Goal: Information Seeking & Learning: Learn about a topic

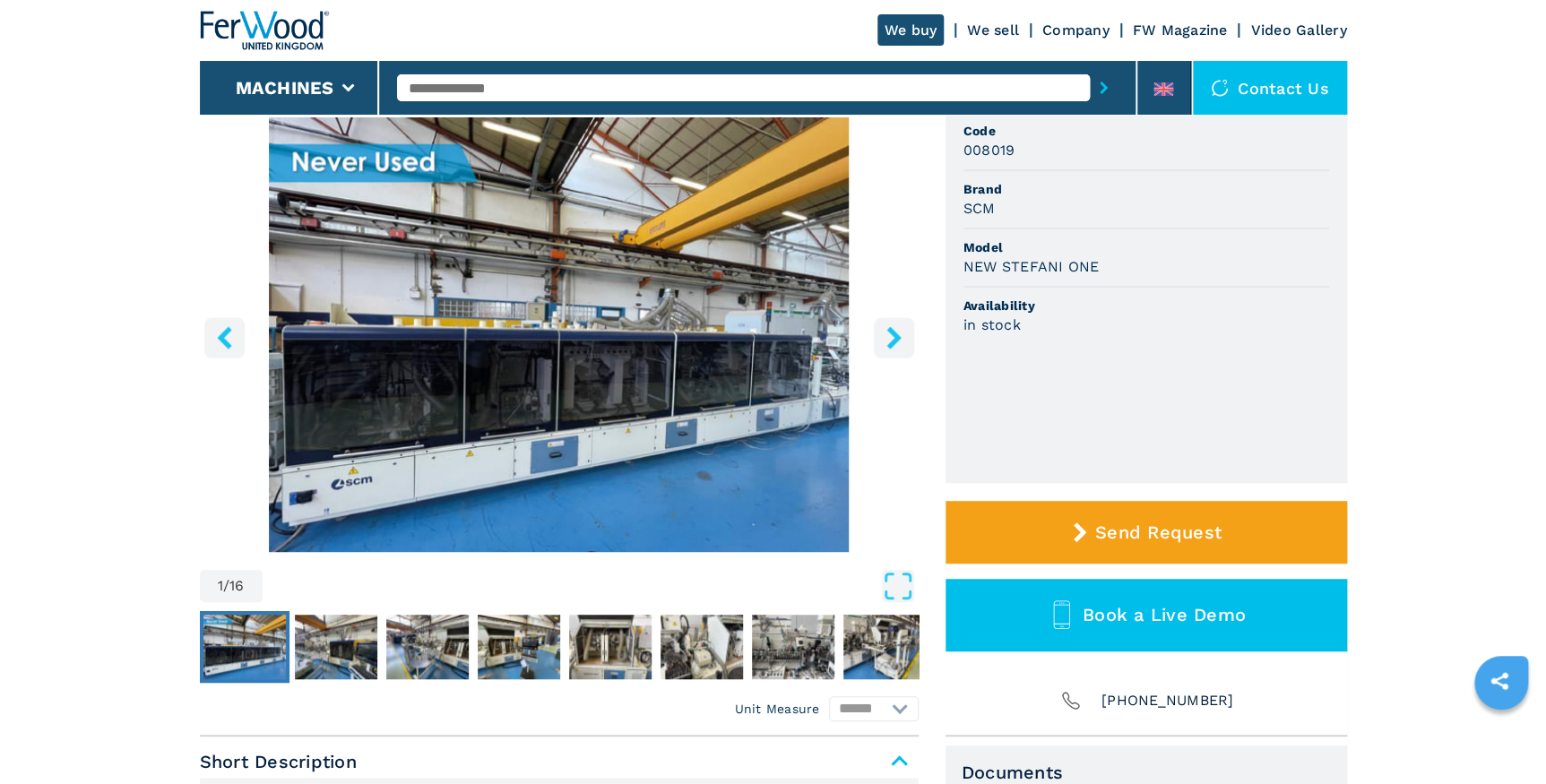
scroll to position [80, 0]
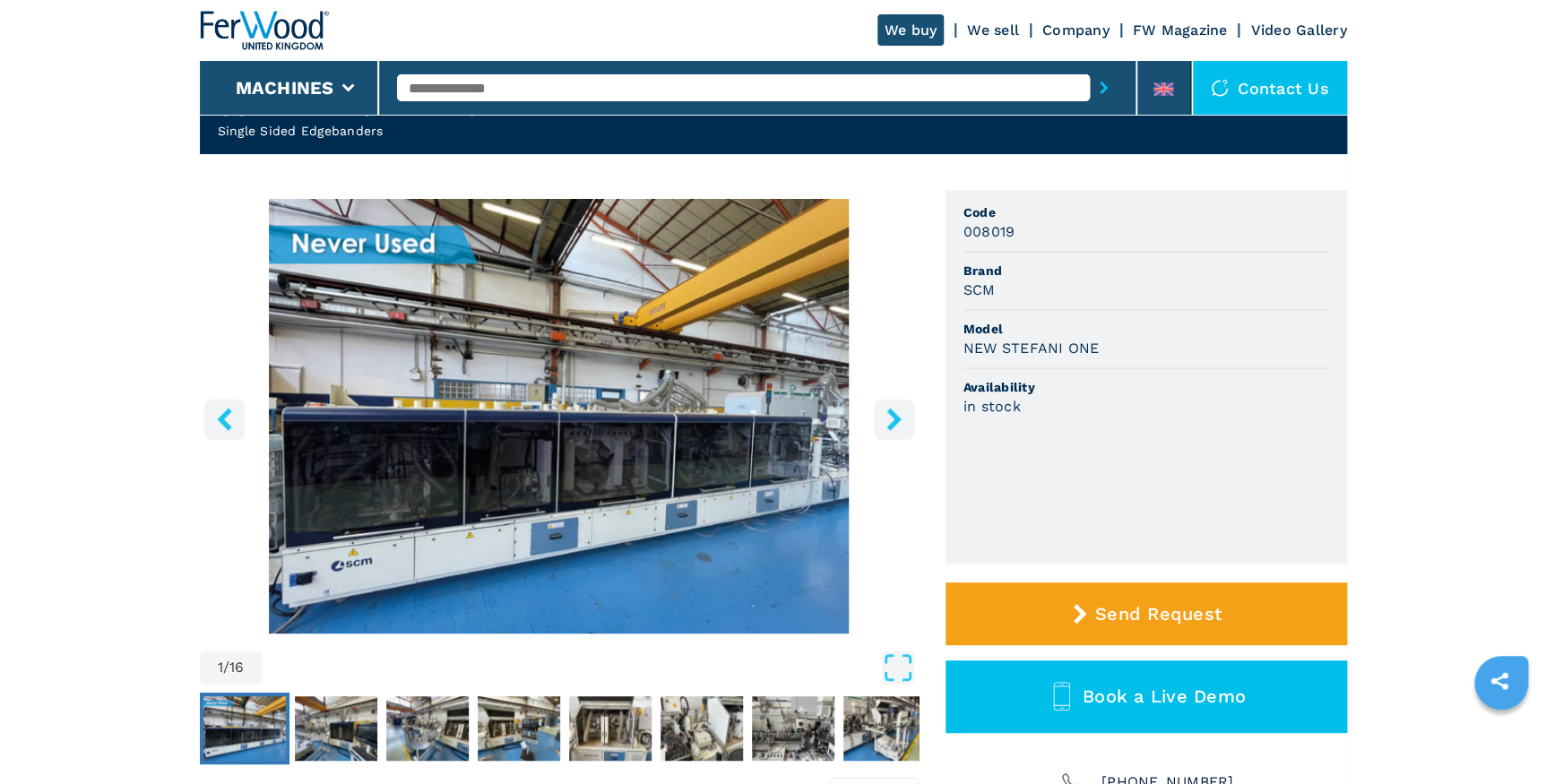
click at [887, 417] on icon "right-button" at bounding box center [894, 419] width 23 height 23
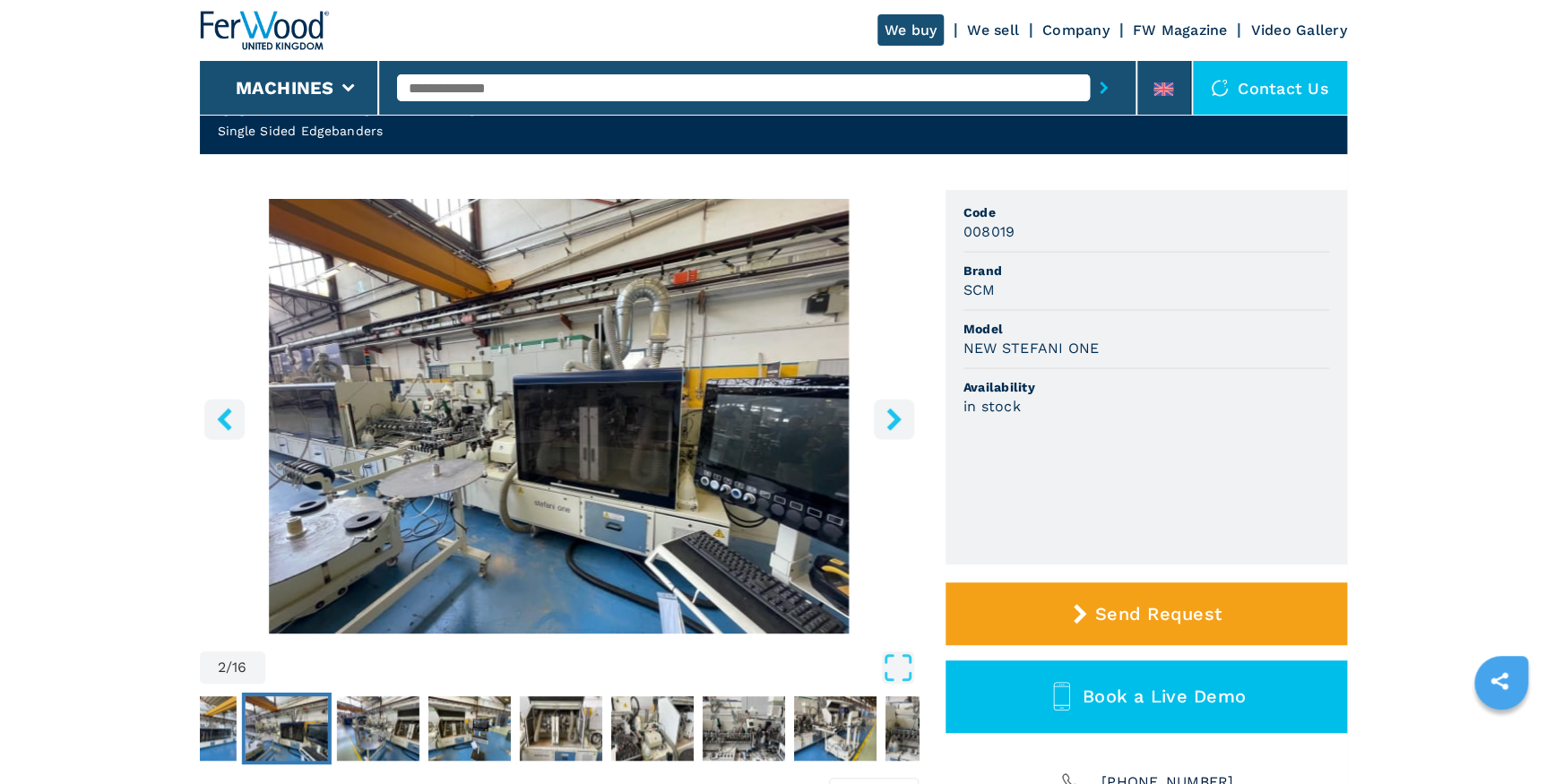
click at [887, 417] on icon "right-button" at bounding box center [894, 419] width 23 height 23
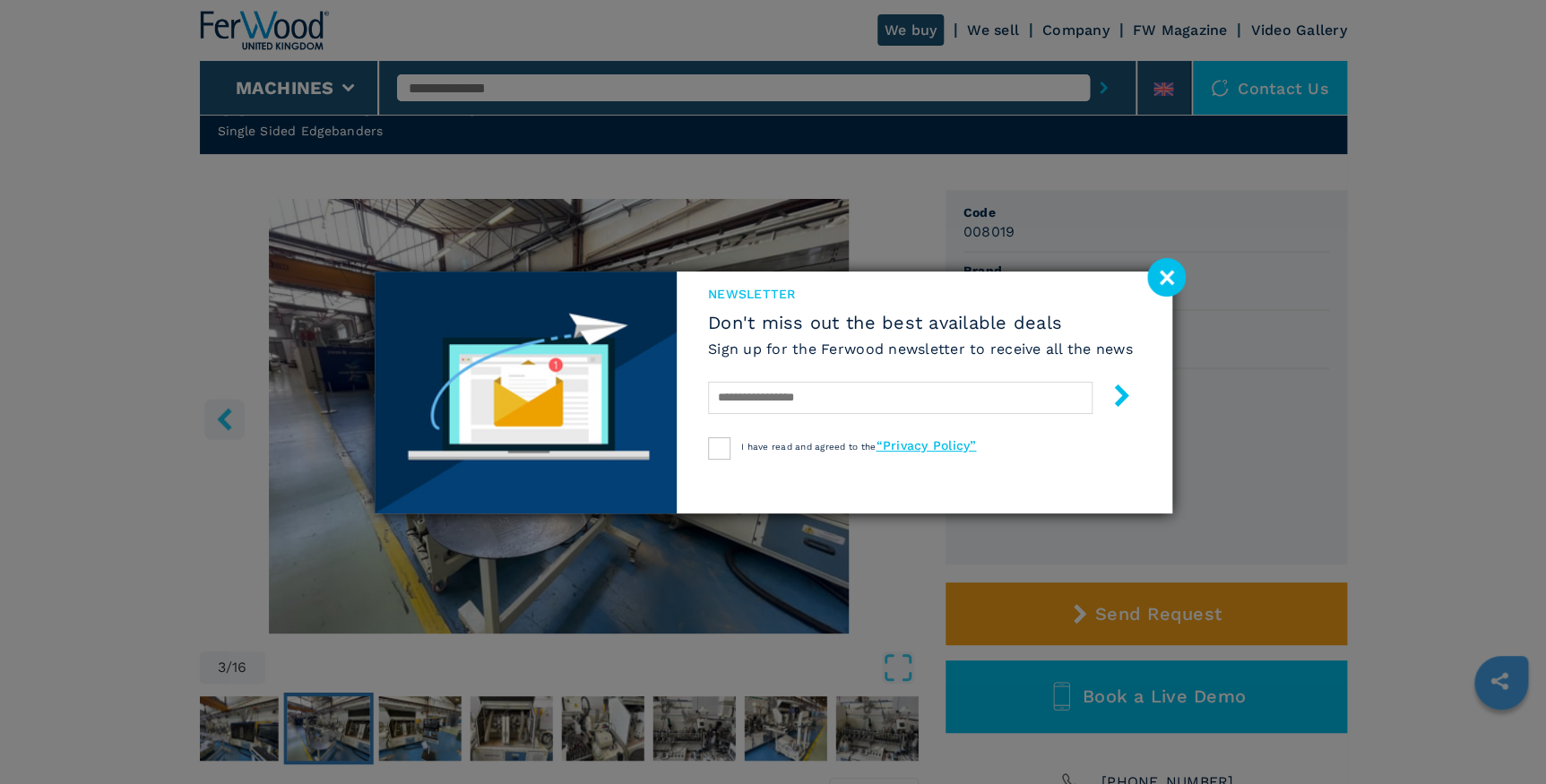
click at [1152, 279] on image at bounding box center [1166, 277] width 39 height 39
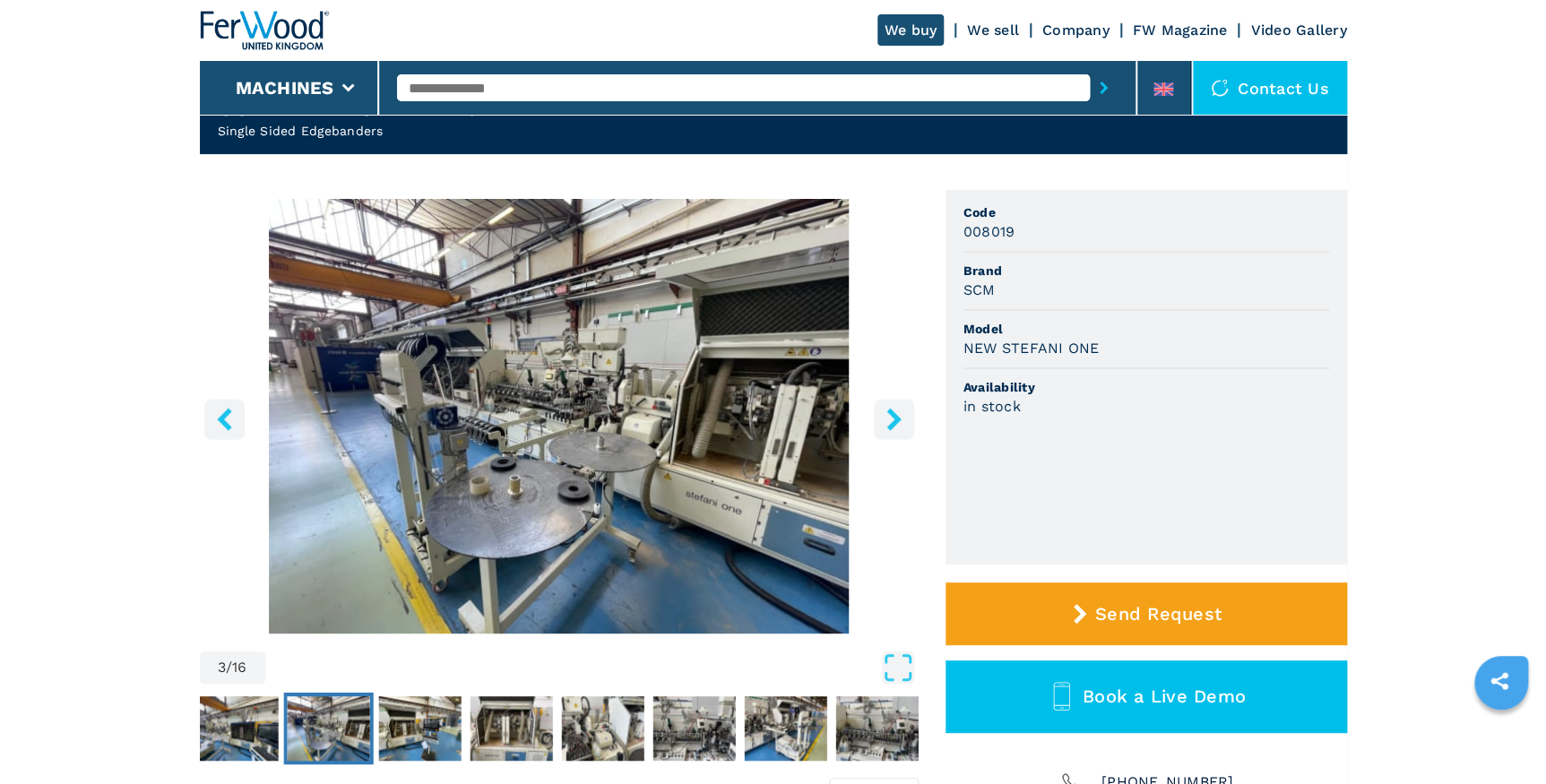
click at [883, 410] on icon "right-button" at bounding box center [894, 419] width 23 height 23
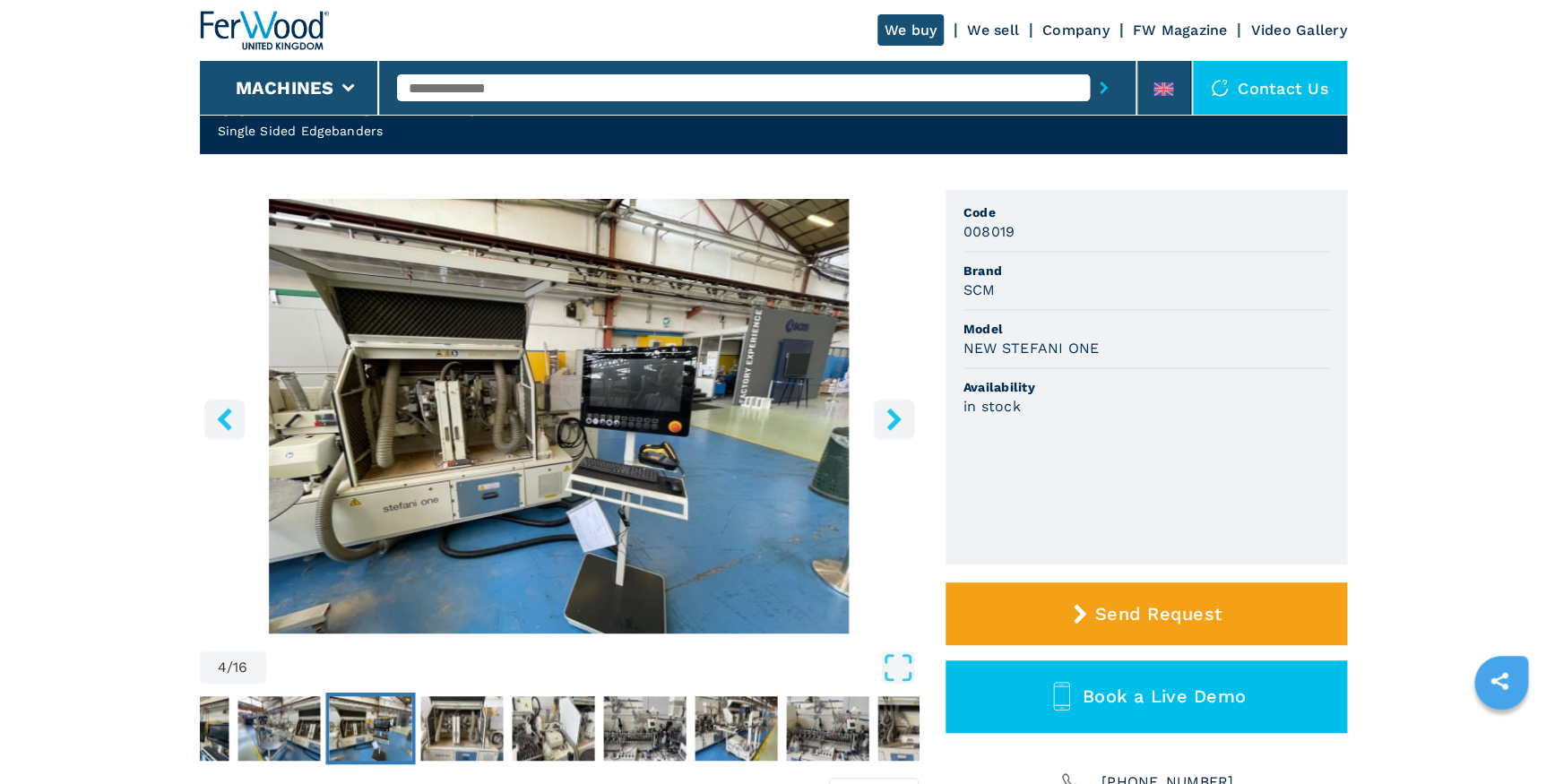
click at [883, 410] on icon "right-button" at bounding box center [894, 419] width 23 height 23
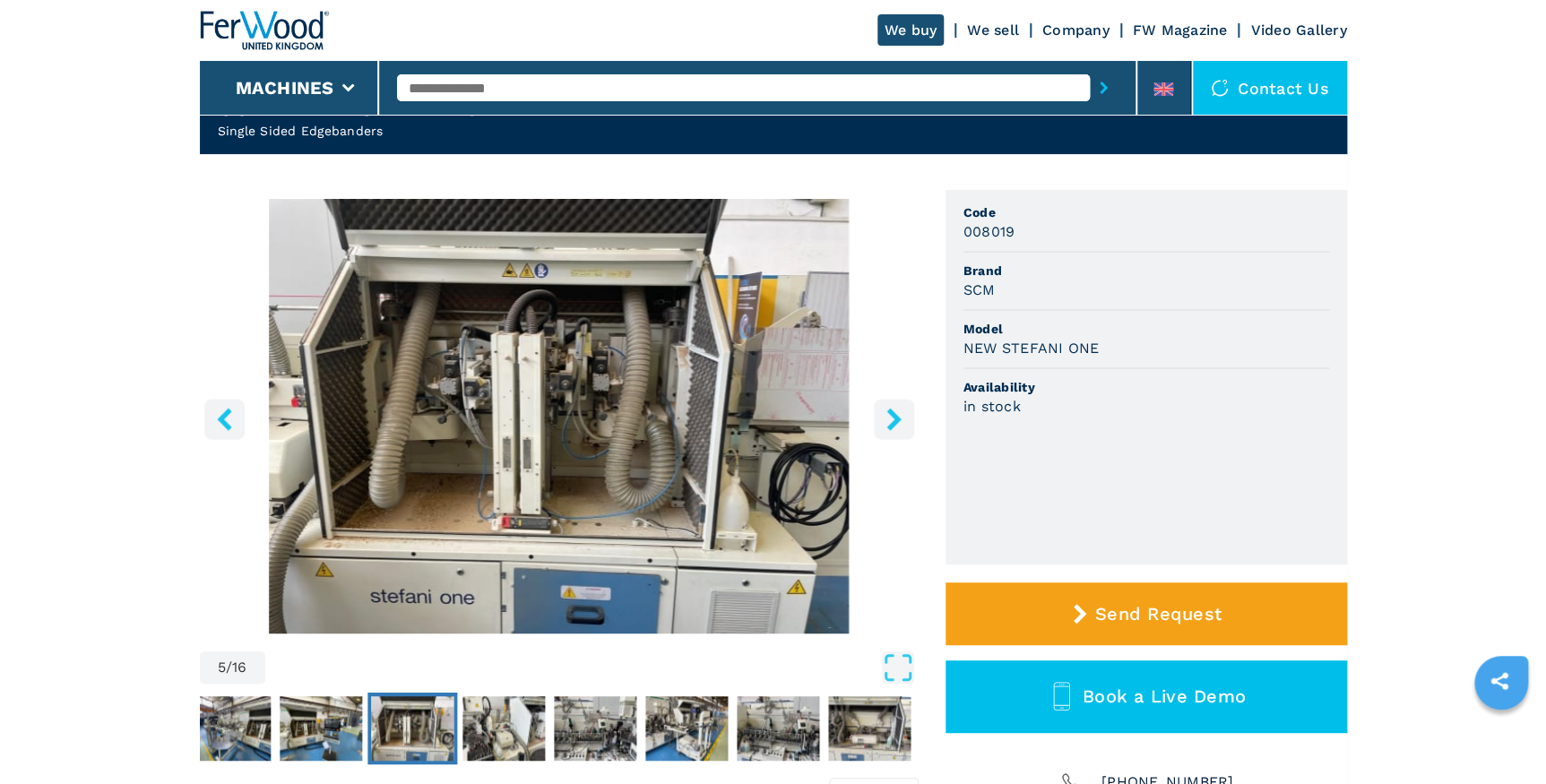
click at [883, 410] on icon "right-button" at bounding box center [894, 419] width 23 height 23
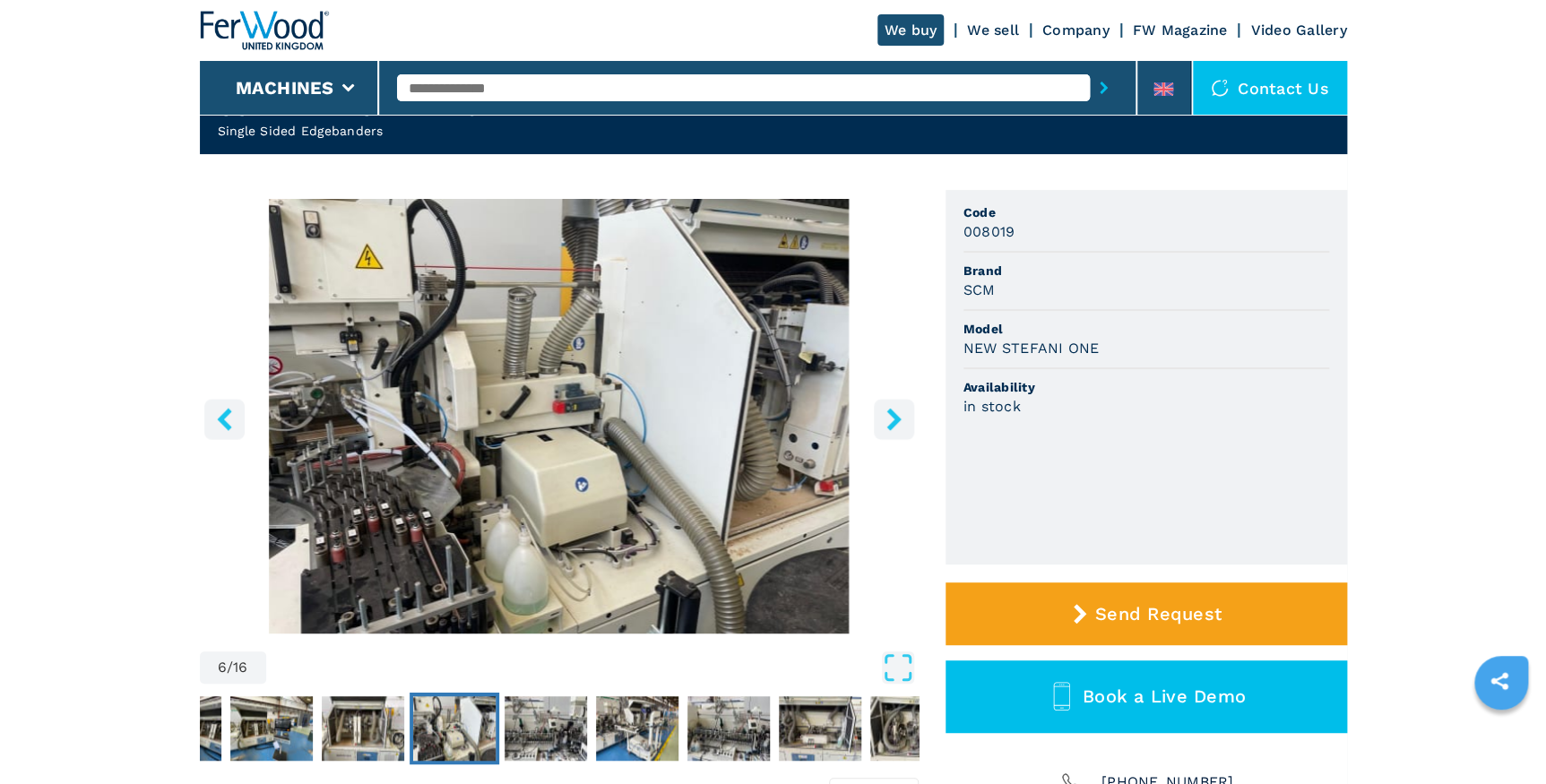
click at [883, 410] on icon "right-button" at bounding box center [894, 419] width 23 height 23
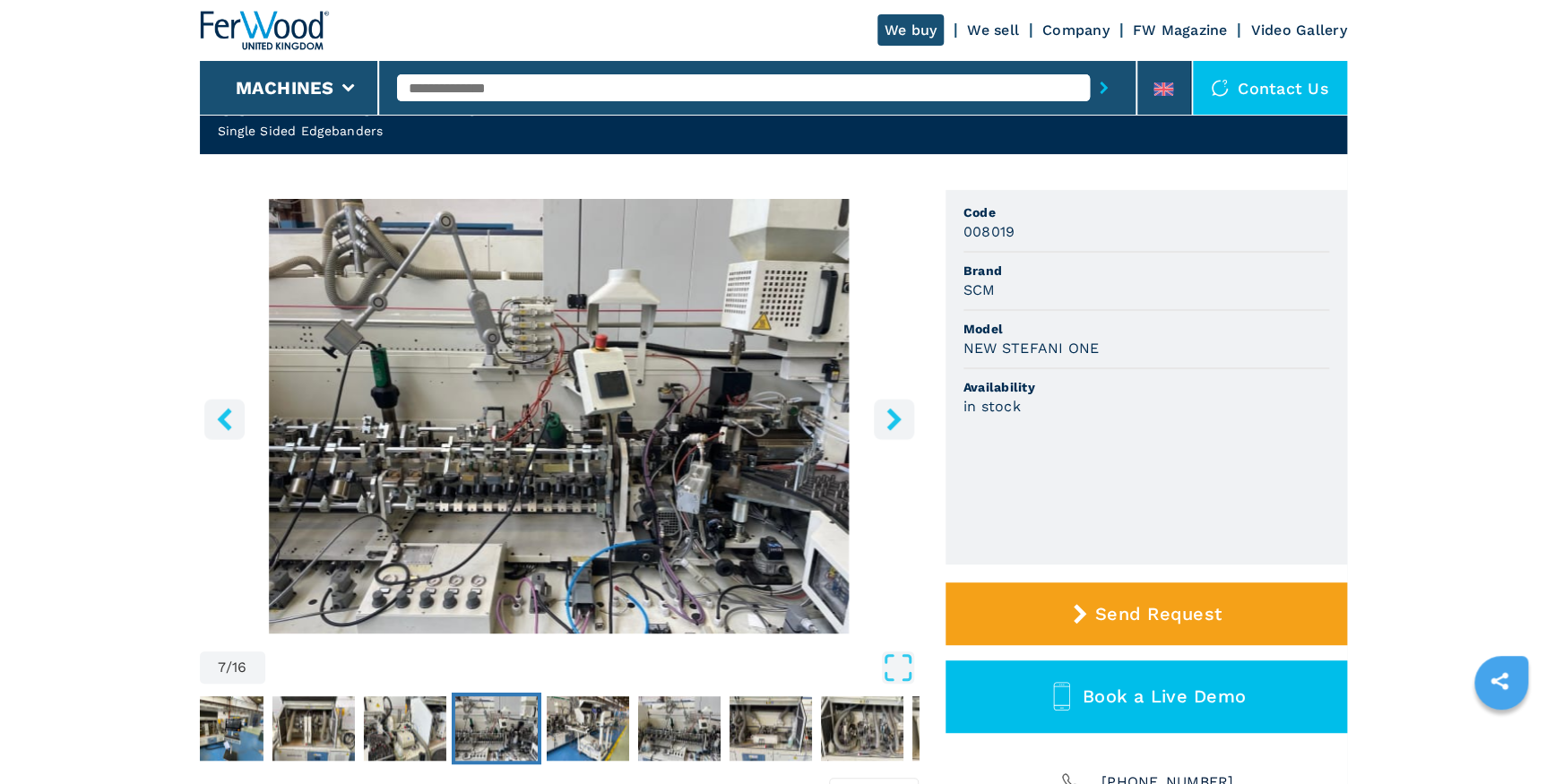
click at [883, 410] on icon "right-button" at bounding box center [894, 419] width 23 height 23
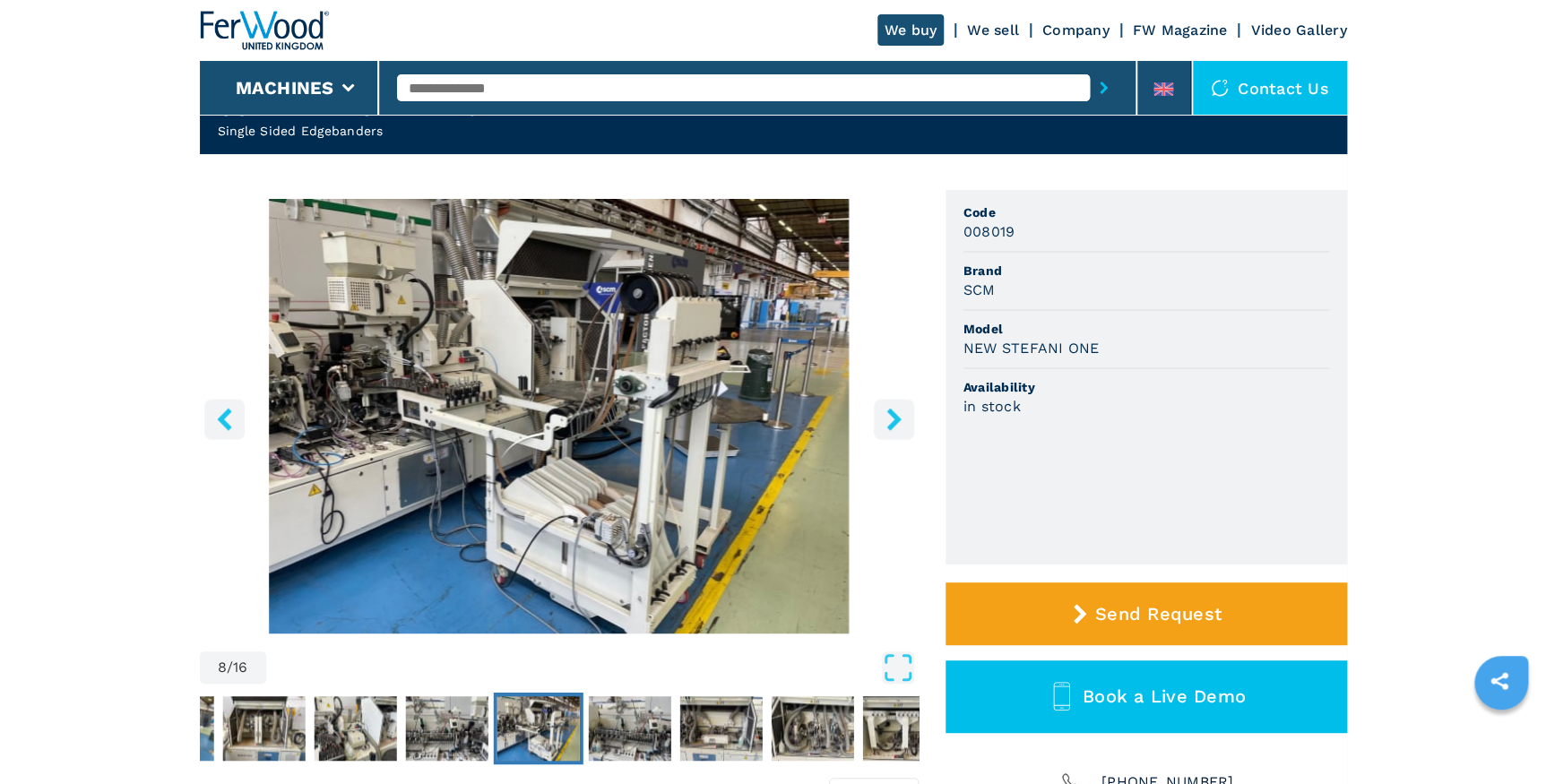
click at [883, 410] on icon "right-button" at bounding box center [894, 419] width 23 height 23
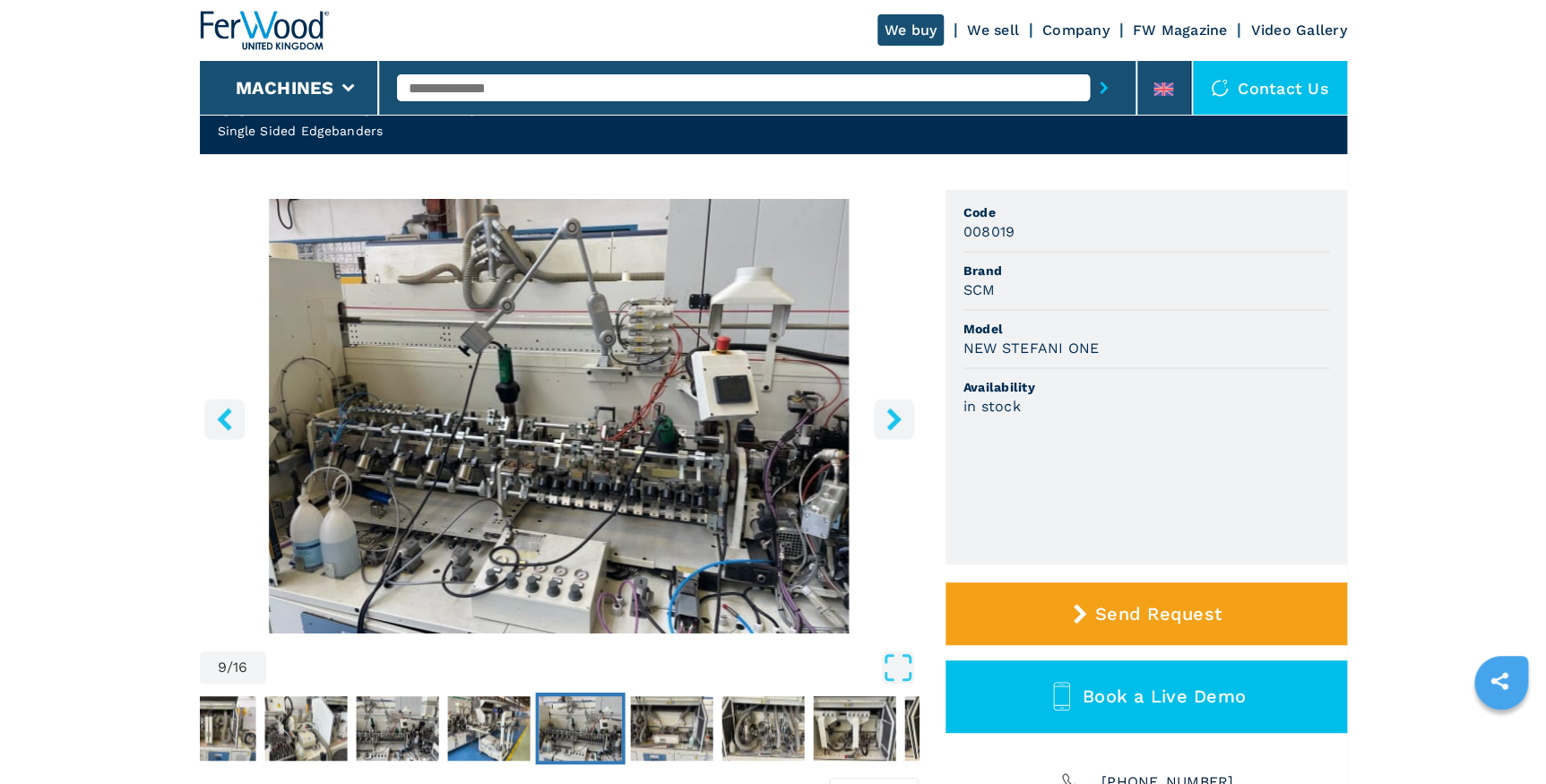
click at [883, 410] on icon "right-button" at bounding box center [894, 419] width 23 height 23
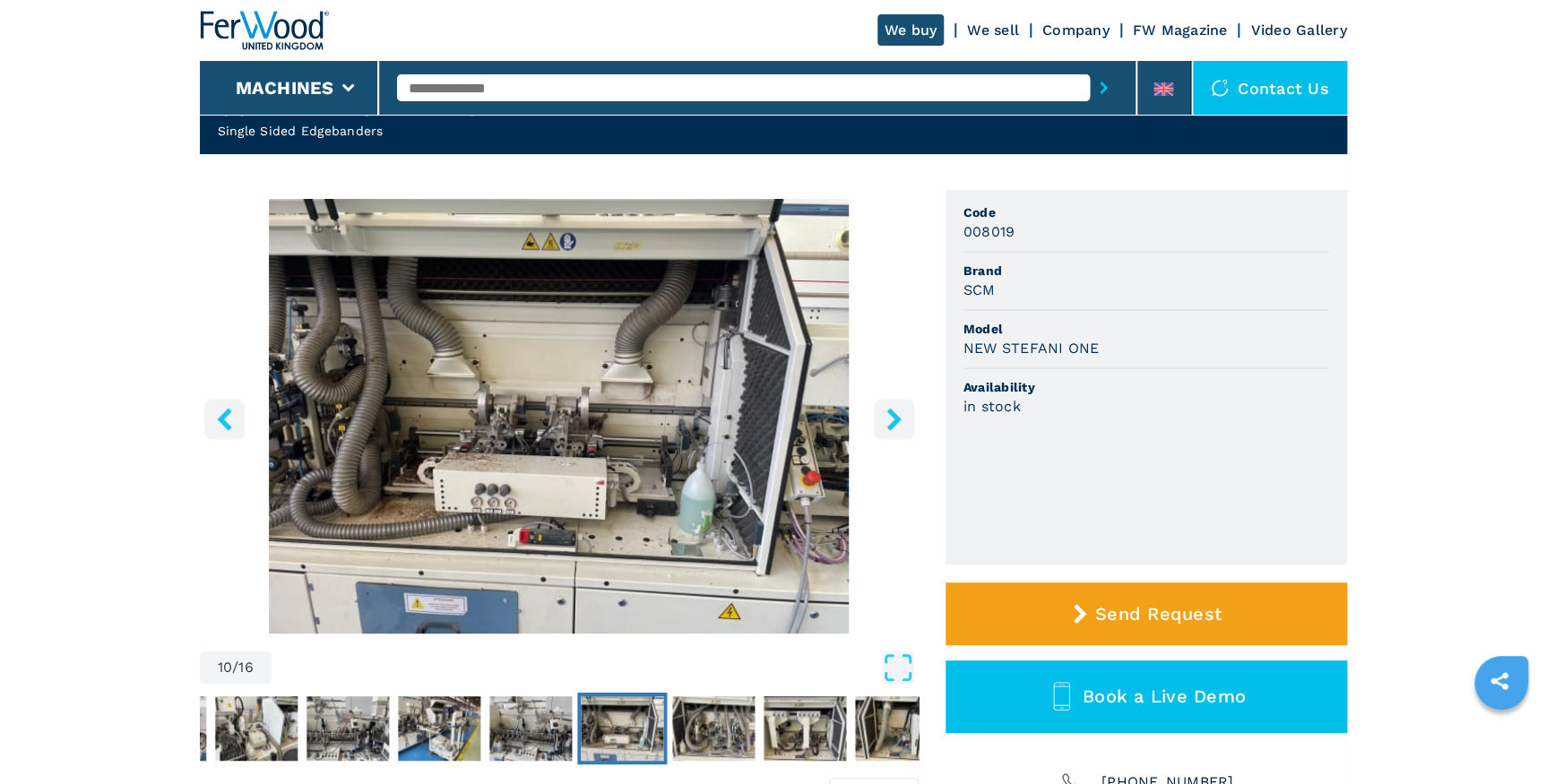
click at [883, 410] on icon "right-button" at bounding box center [894, 419] width 23 height 23
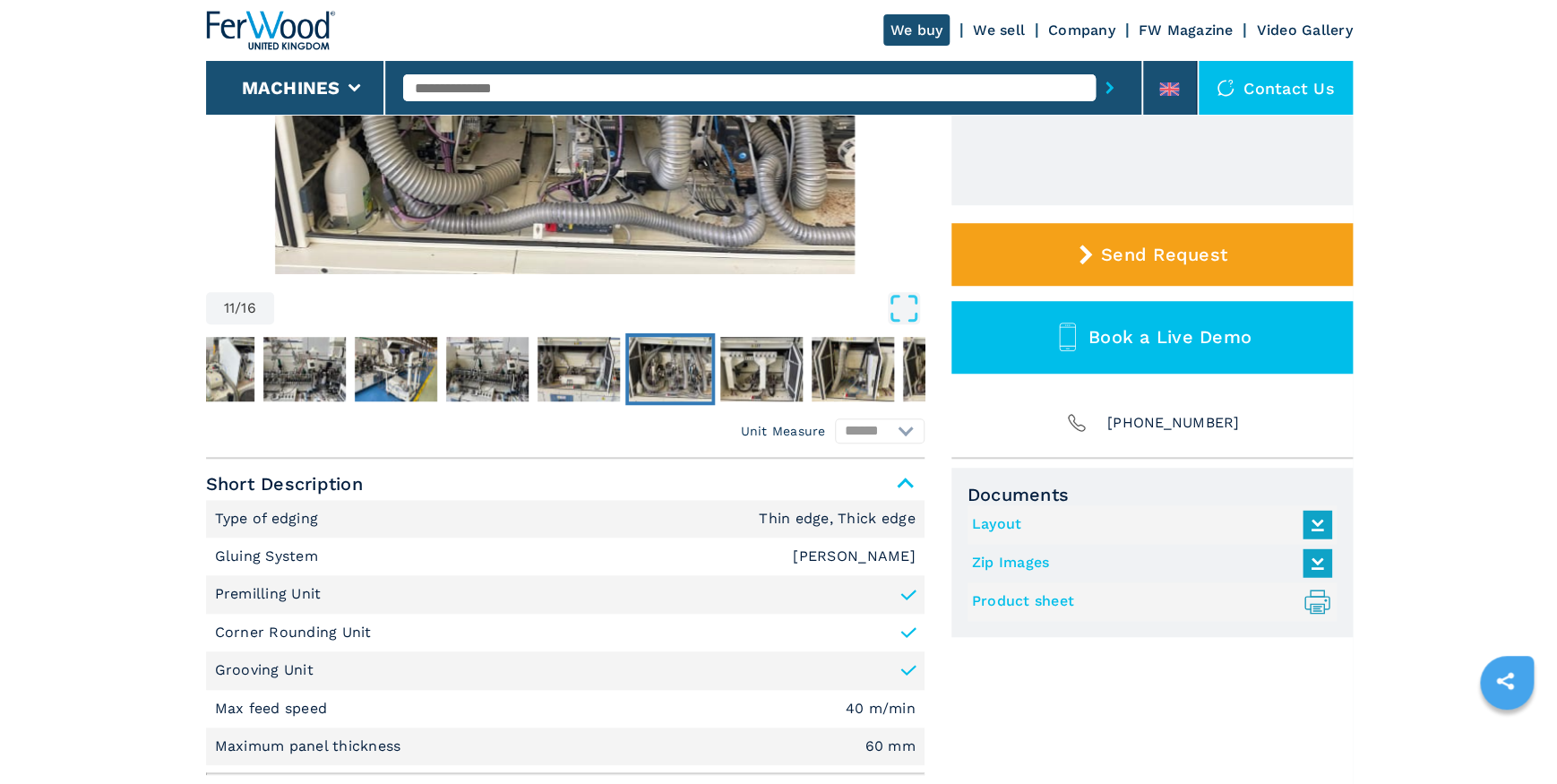
scroll to position [0, 0]
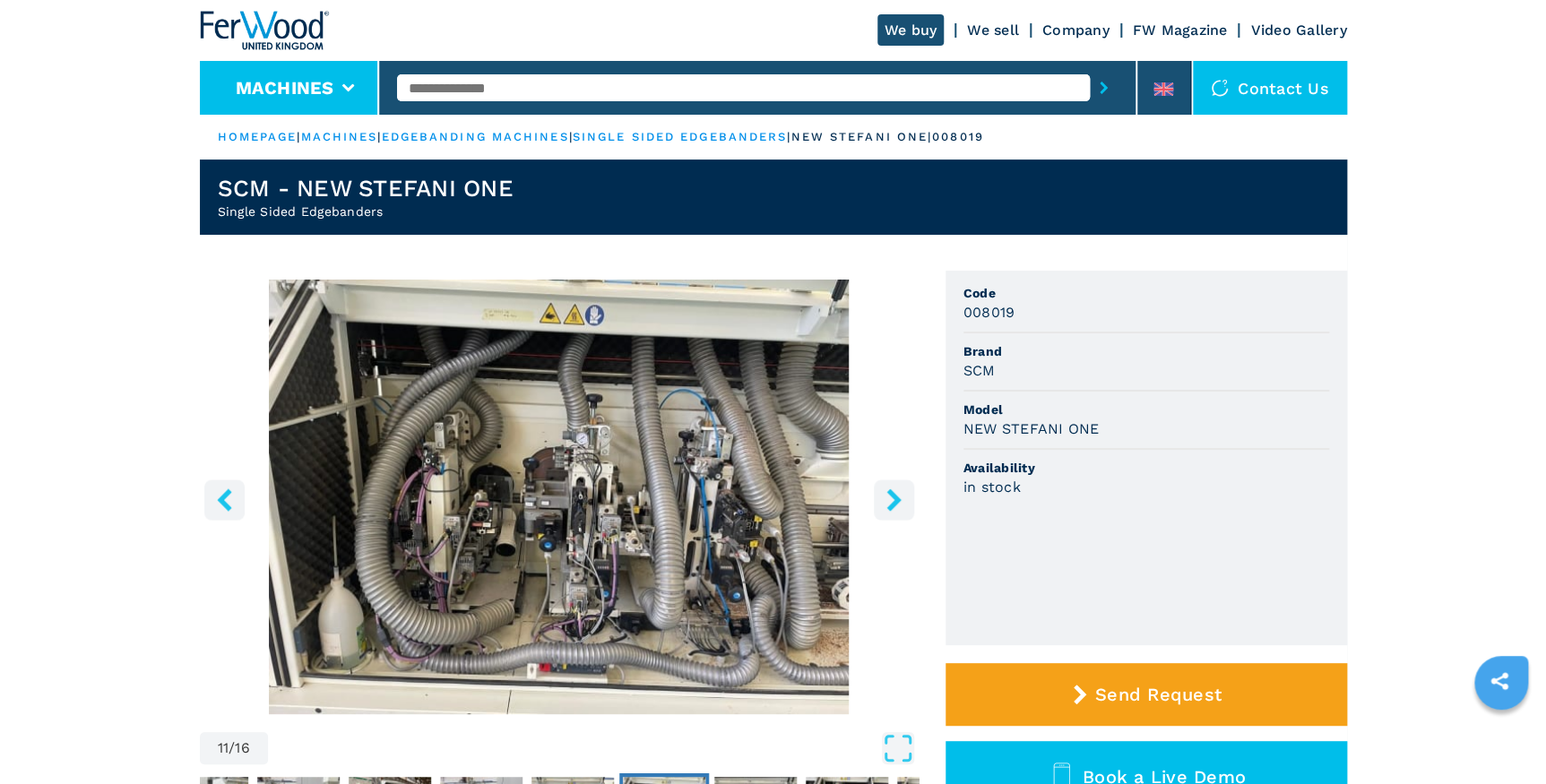
click at [325, 84] on button "Machines" at bounding box center [284, 87] width 98 height 22
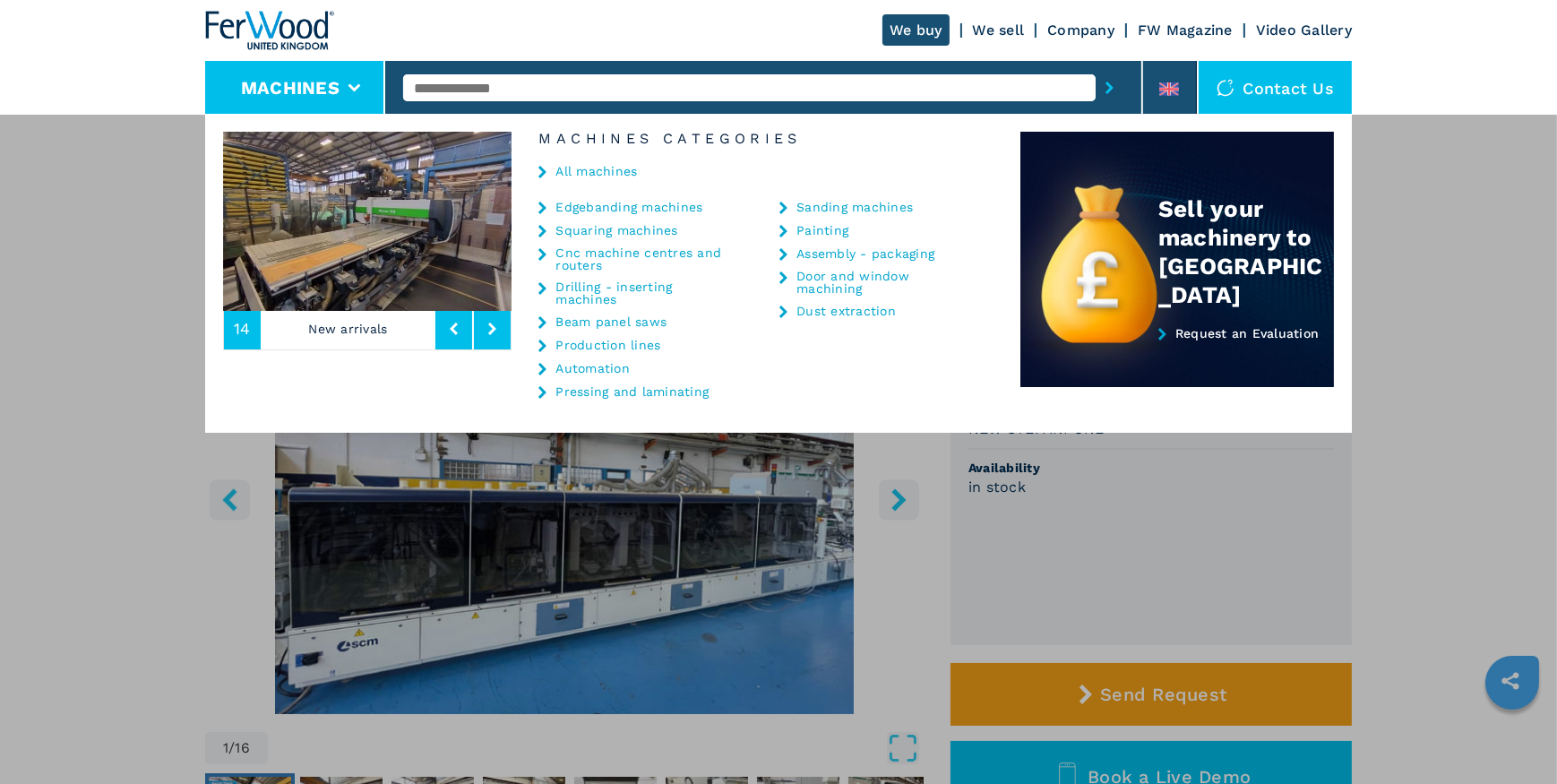
click at [617, 248] on link "Cnc machine centres and routers" at bounding box center [644, 258] width 179 height 26
click at [553, 254] on div "Cnc machine centres and routers" at bounding box center [636, 258] width 196 height 26
click at [578, 250] on link "Cnc machine centres and routers" at bounding box center [644, 258] width 179 height 26
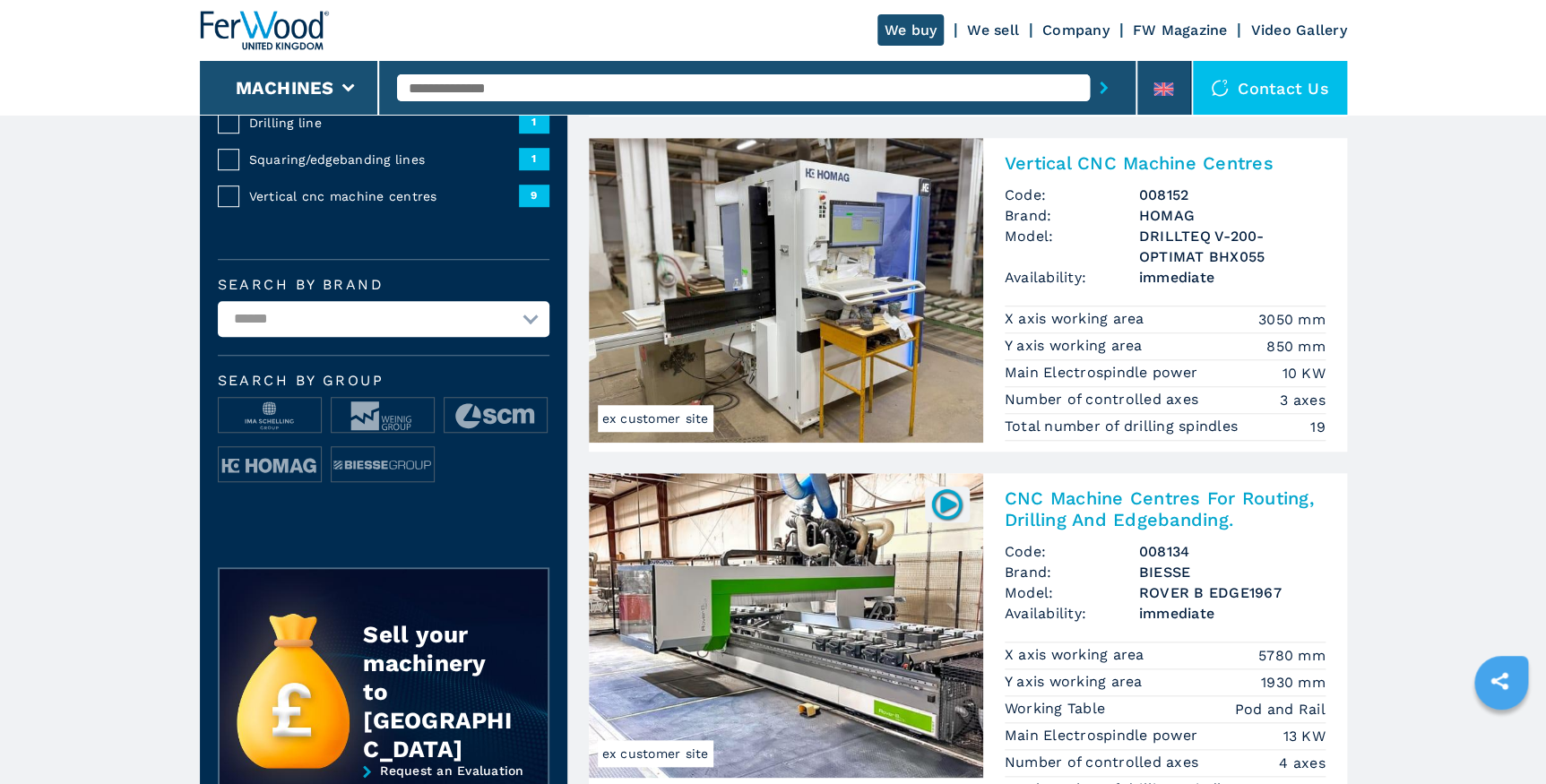
scroll to position [488, 0]
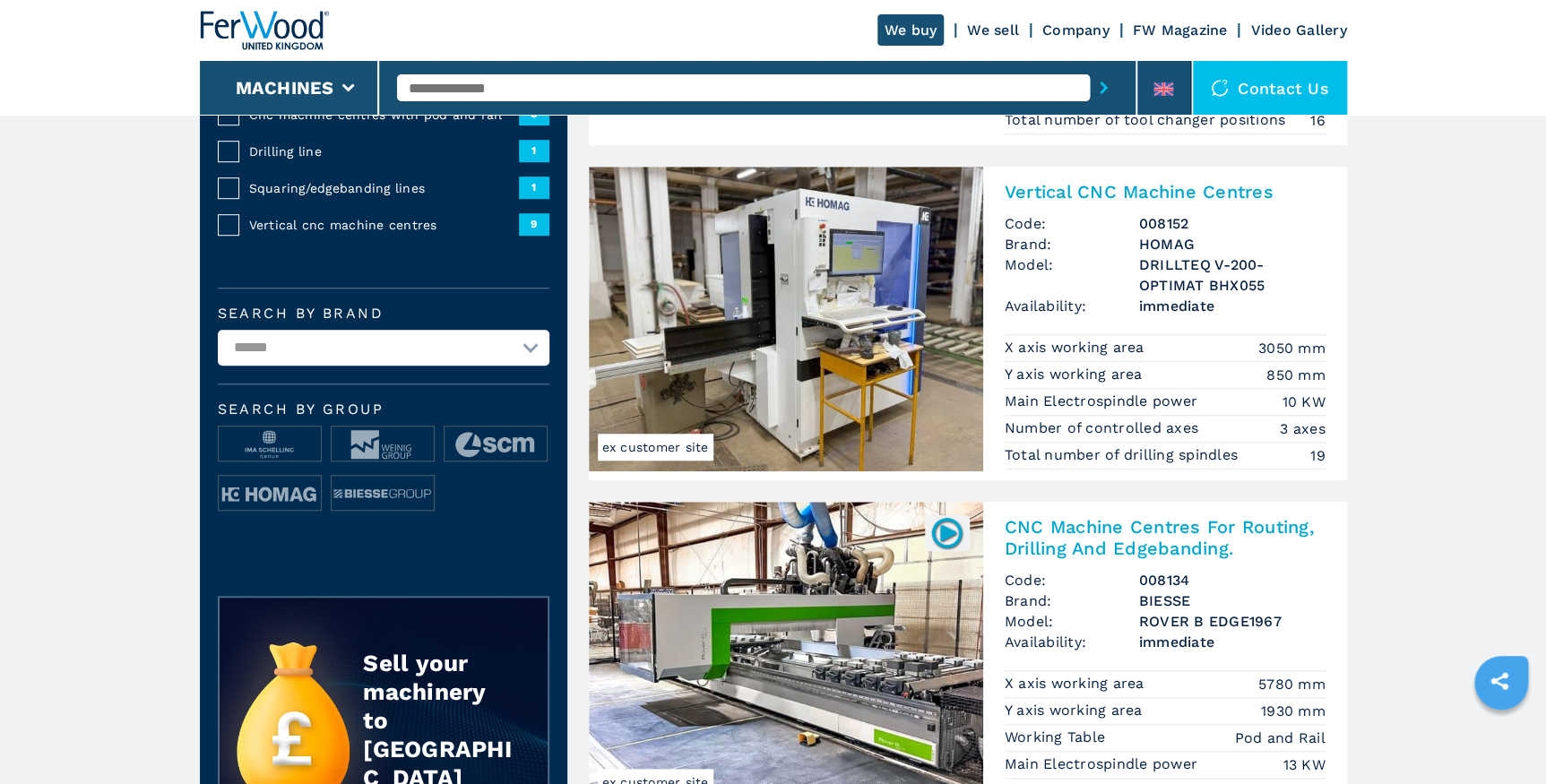
click at [917, 373] on img at bounding box center [785, 319] width 395 height 305
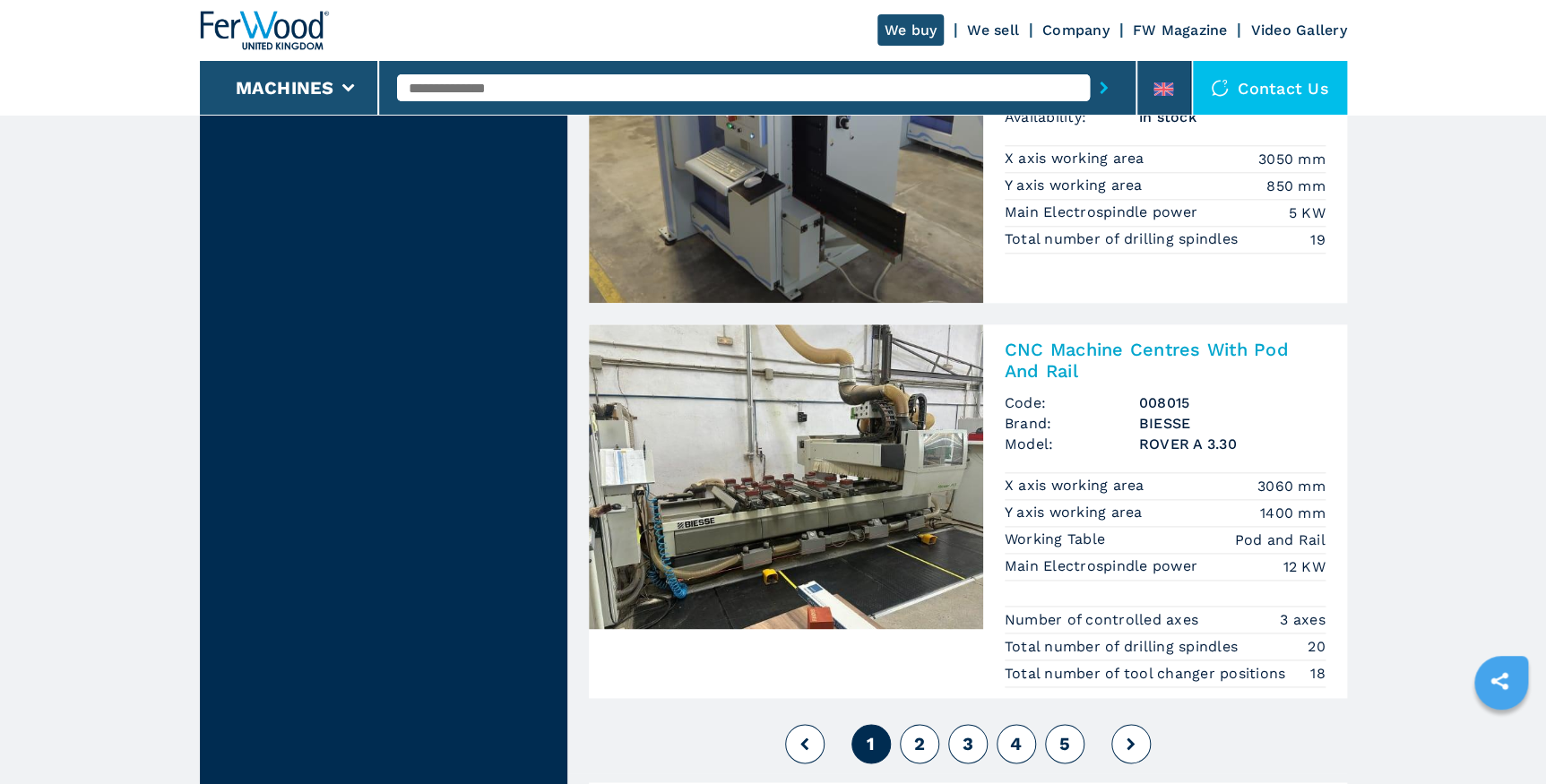
scroll to position [4397, 0]
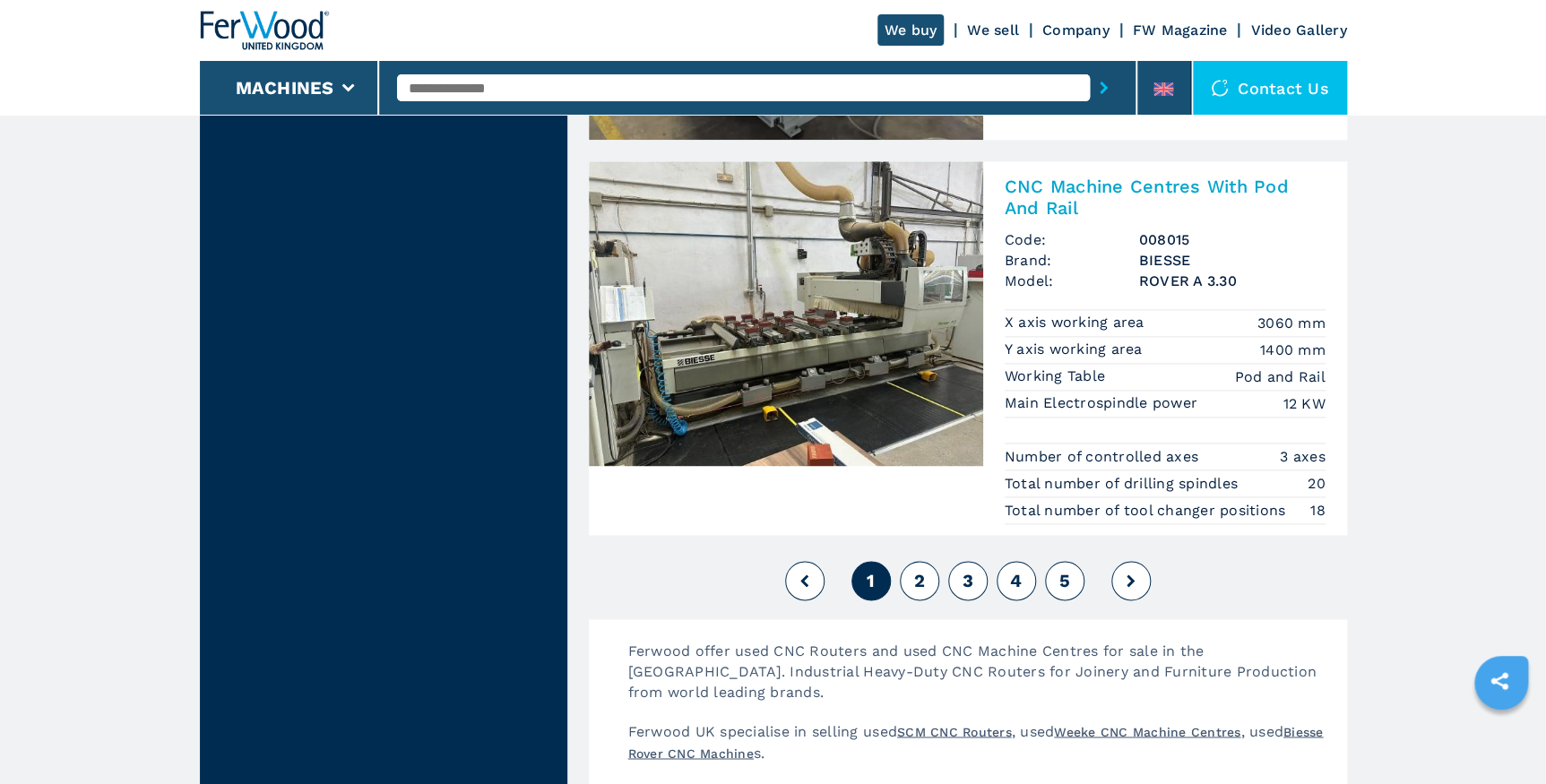
click at [934, 577] on button "2" at bounding box center [920, 581] width 40 height 40
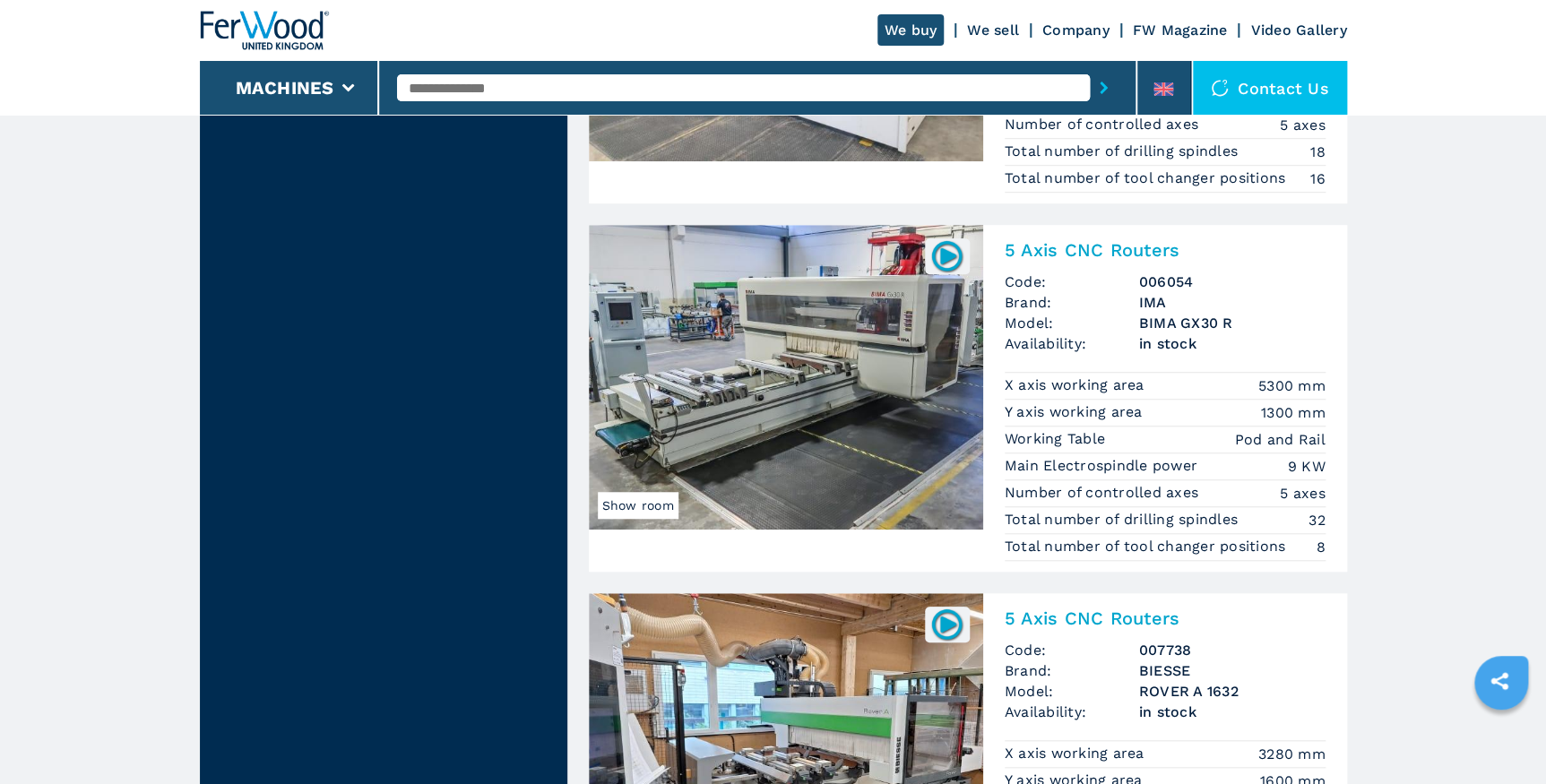
scroll to position [4152, 0]
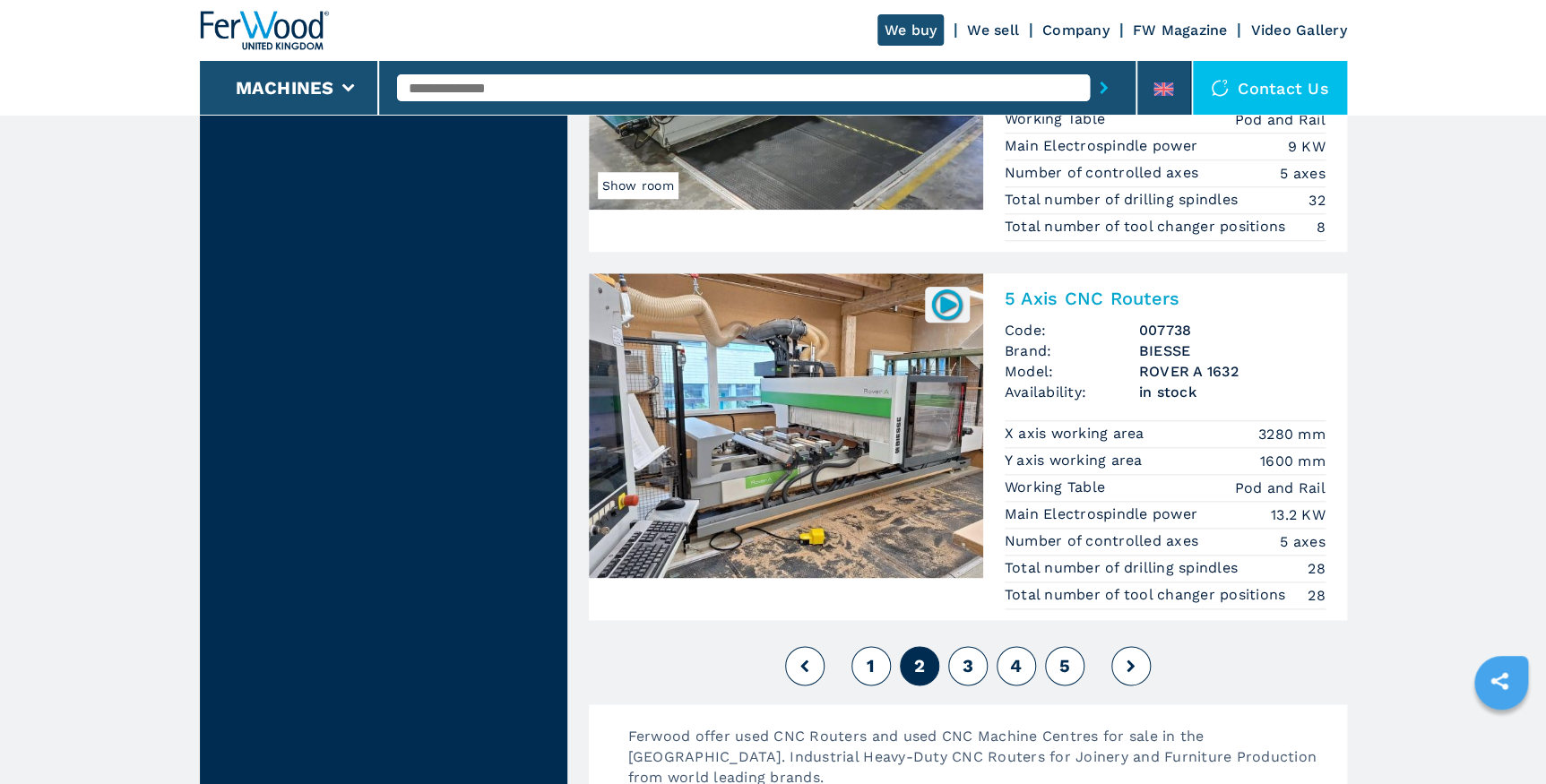
click at [979, 659] on button "3" at bounding box center [968, 666] width 40 height 40
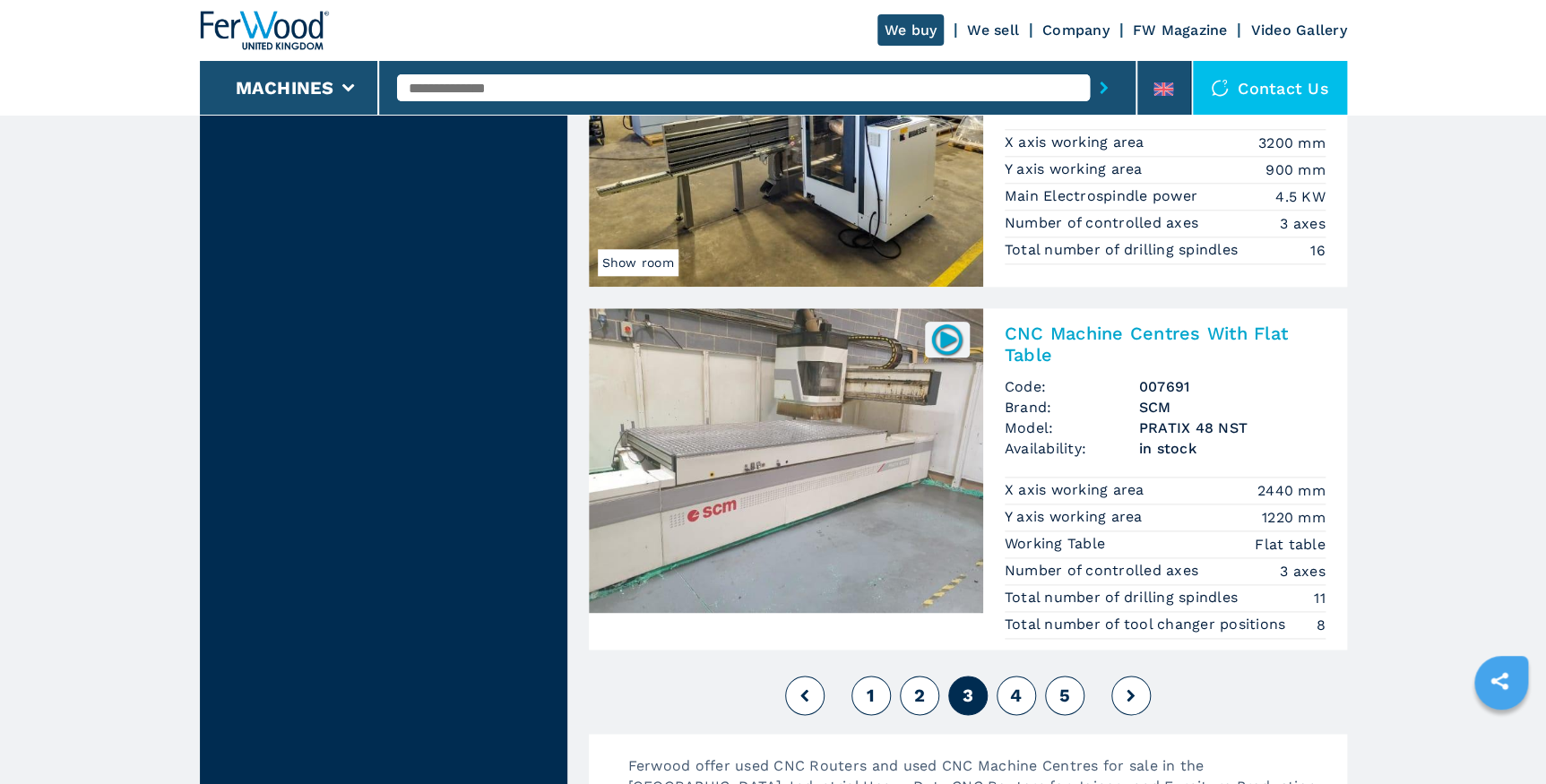
scroll to position [4233, 0]
click at [1006, 685] on button "4" at bounding box center [1016, 694] width 40 height 40
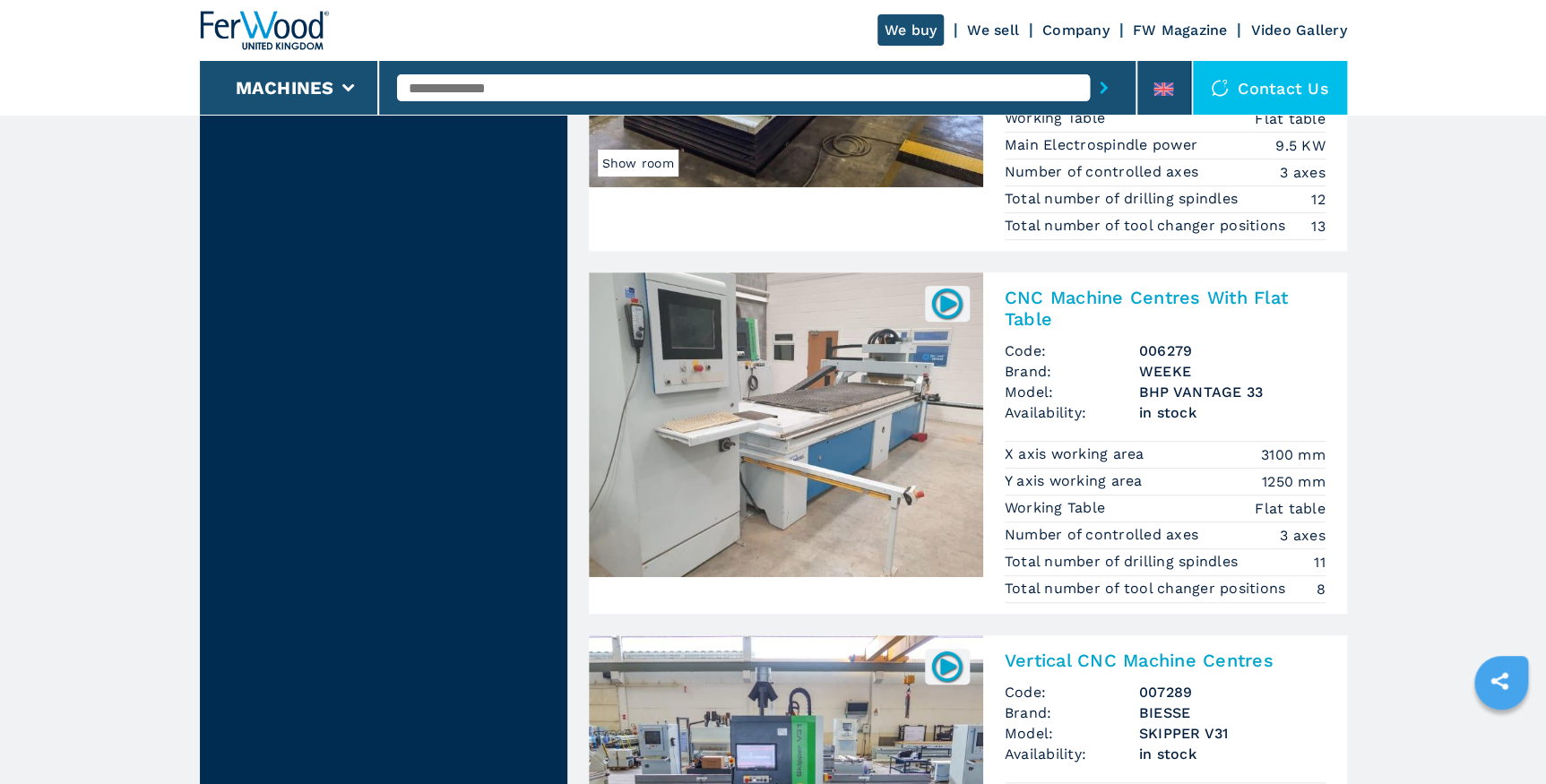
scroll to position [3483, 0]
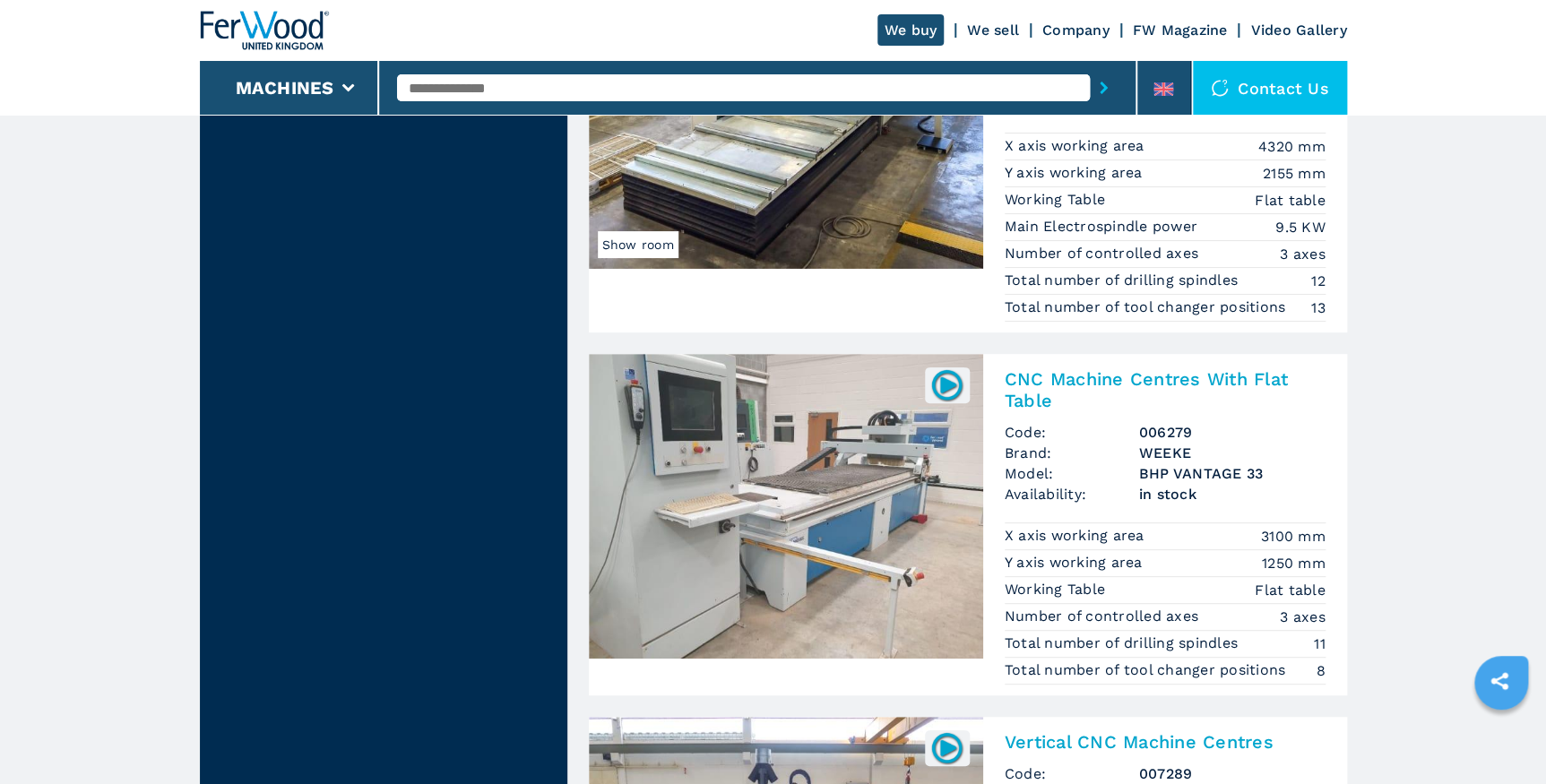
click at [919, 468] on img at bounding box center [785, 506] width 395 height 305
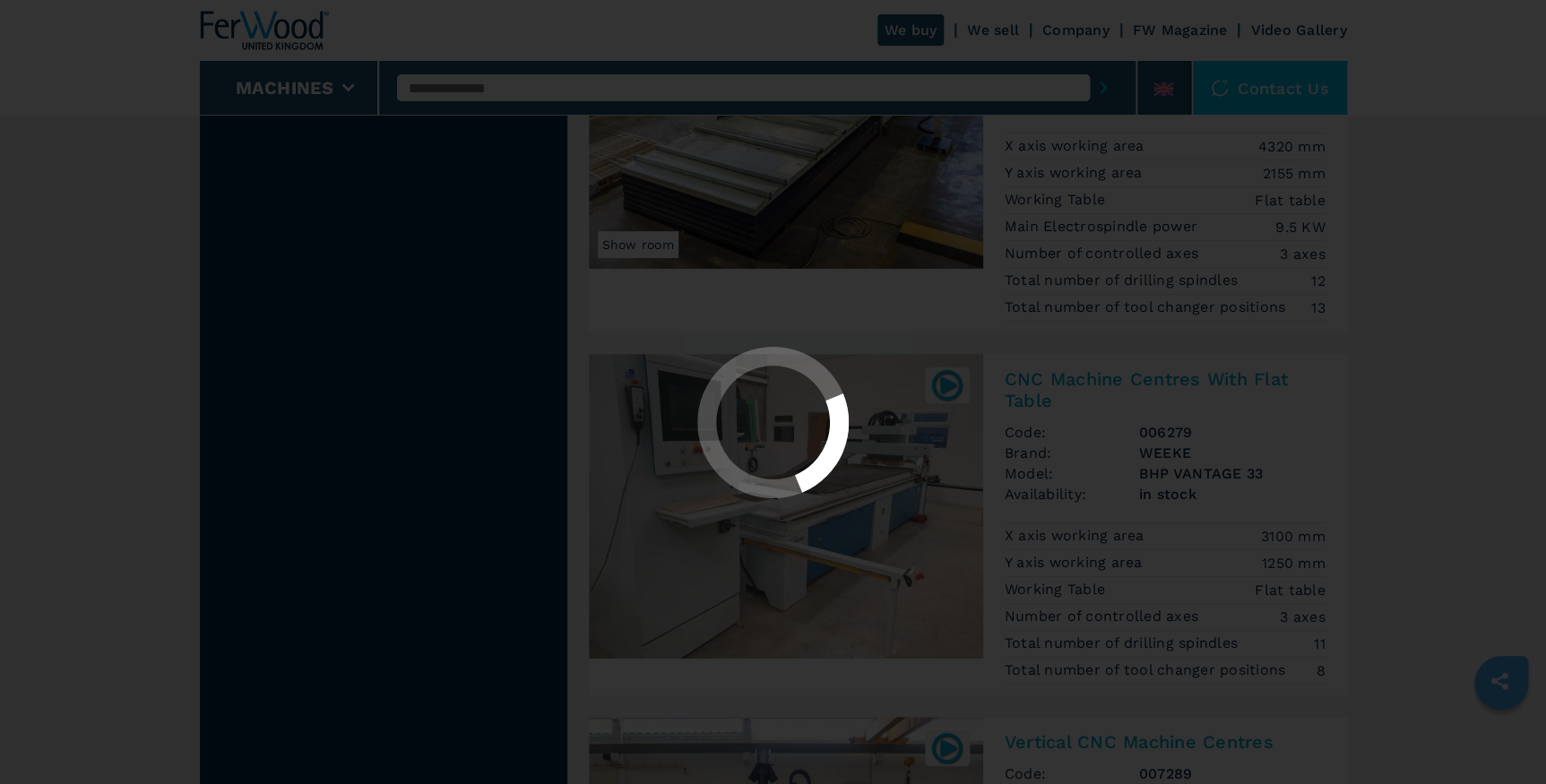
scroll to position [0, 0]
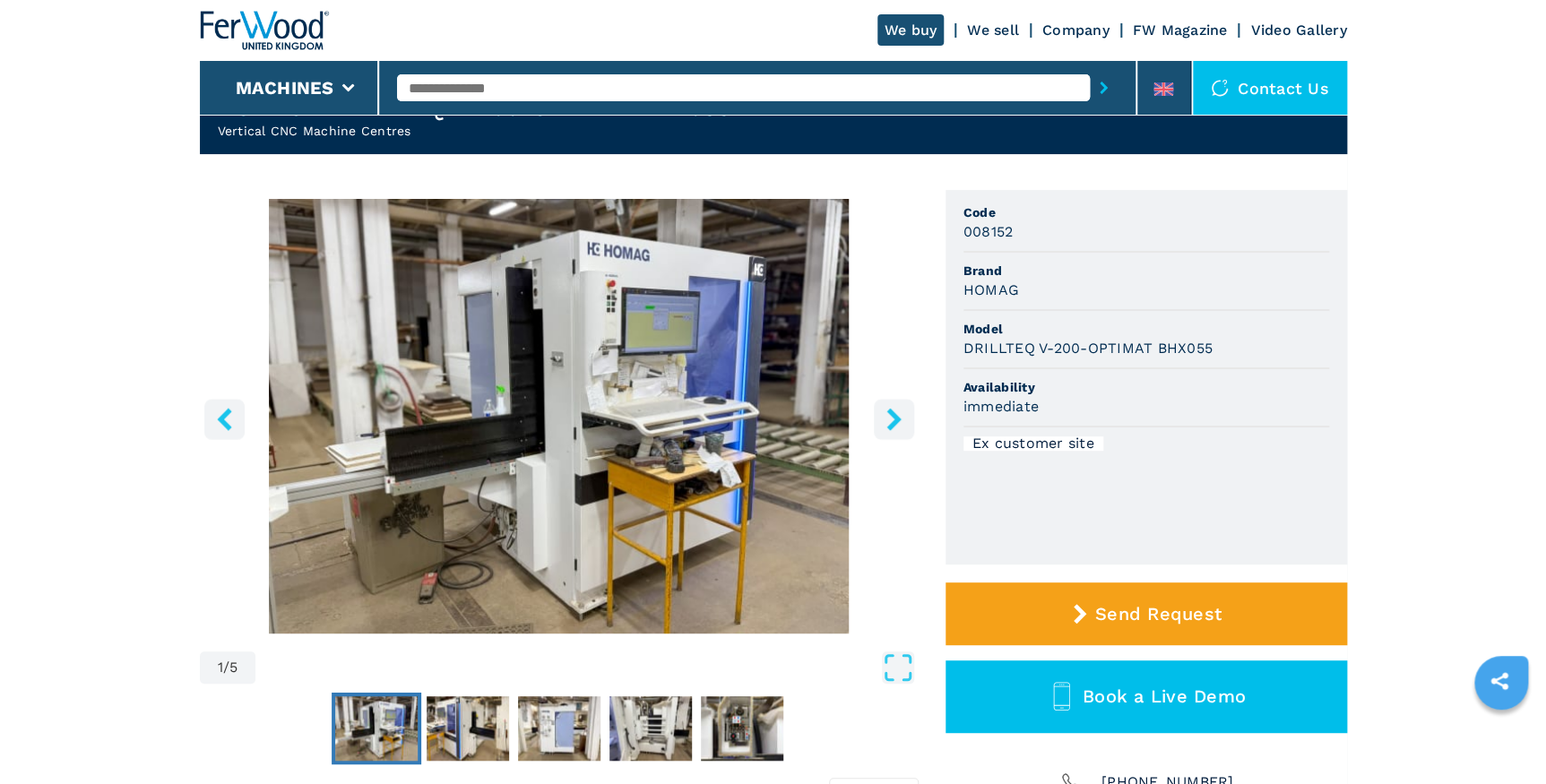
scroll to position [80, 0]
click at [898, 414] on icon "right-button" at bounding box center [894, 419] width 23 height 23
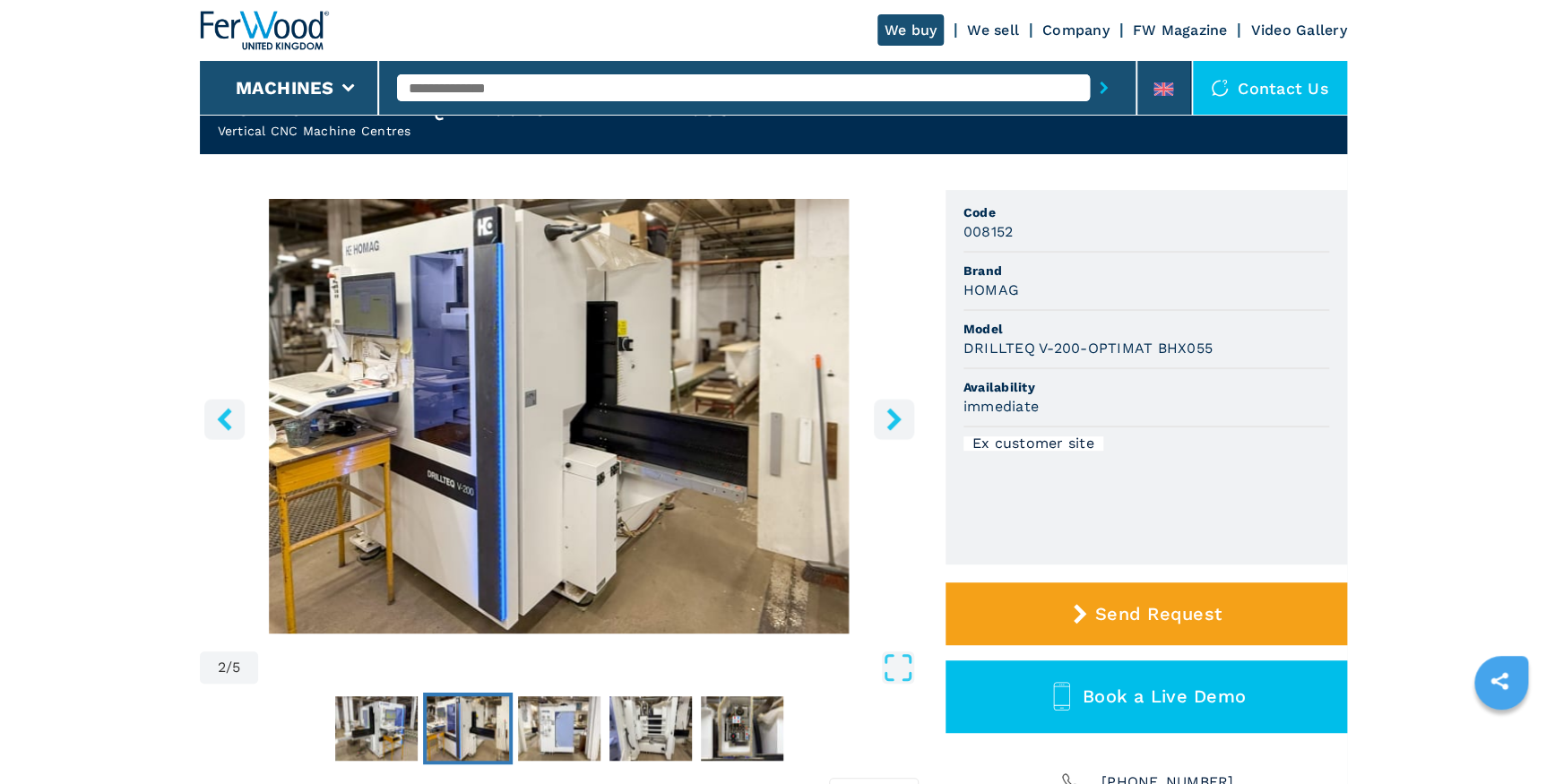
click at [228, 421] on icon "left-button" at bounding box center [224, 419] width 23 height 23
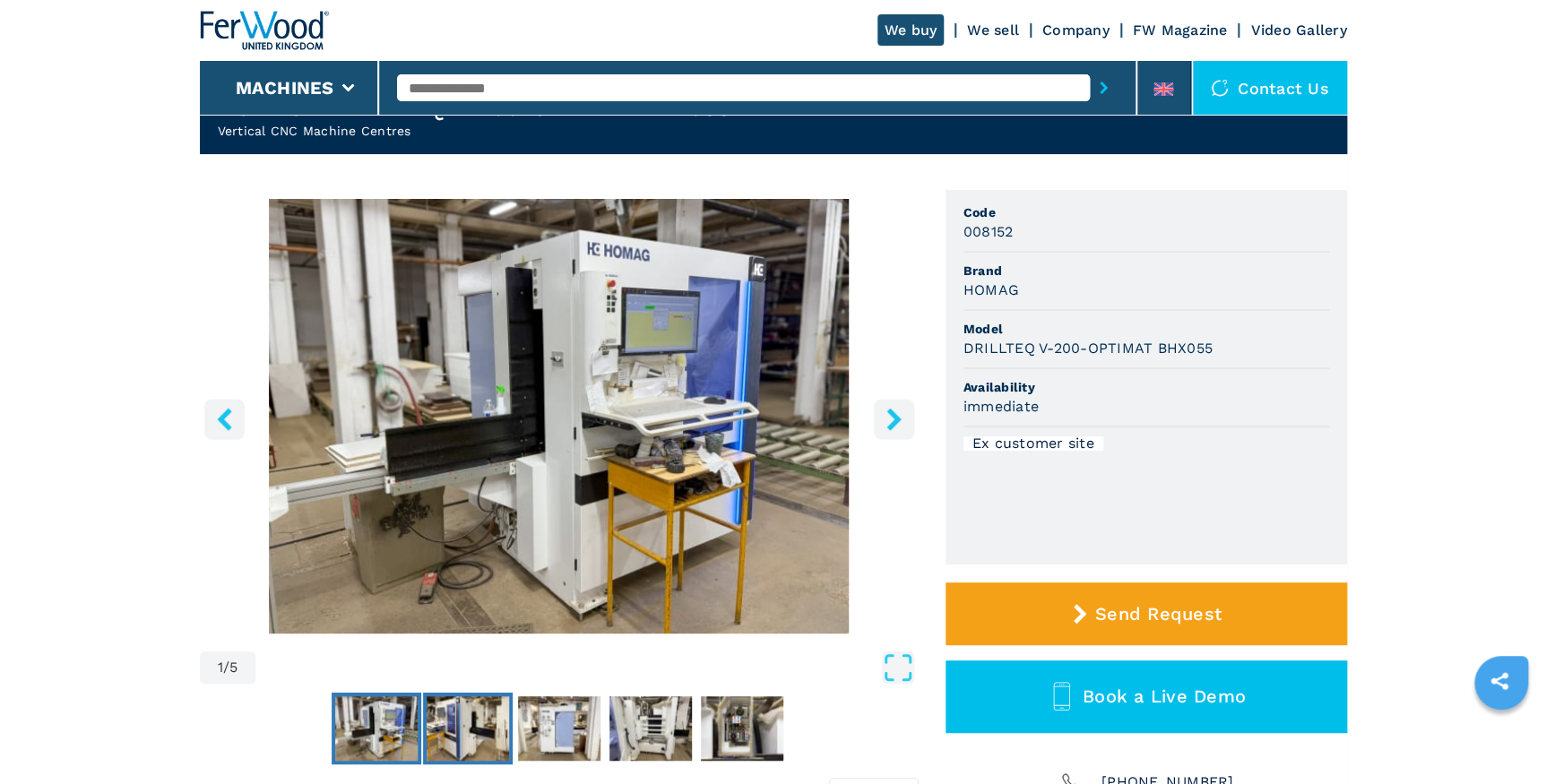
click at [485, 717] on img "Go to Slide 2" at bounding box center [467, 728] width 82 height 64
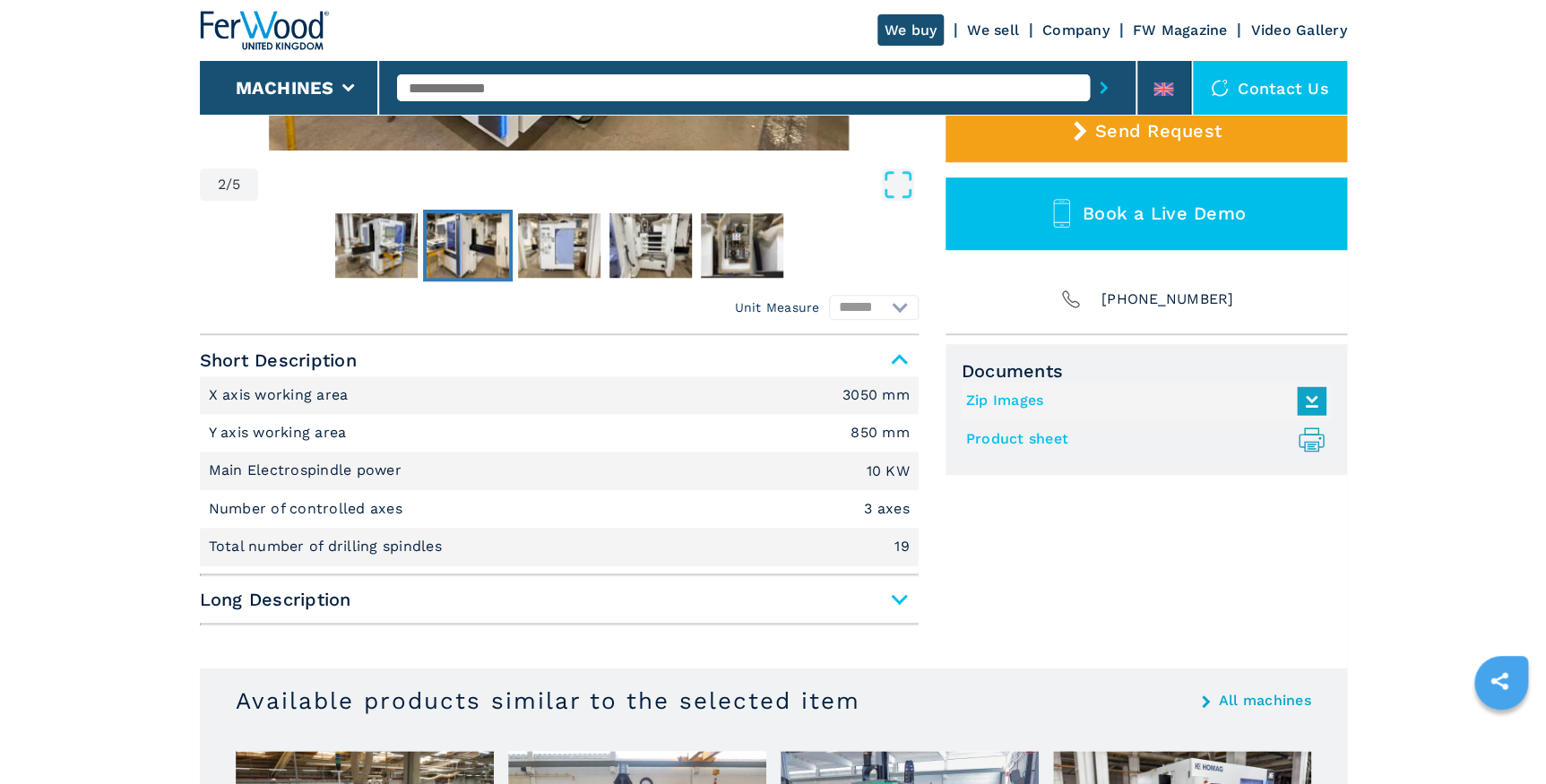
scroll to position [569, 0]
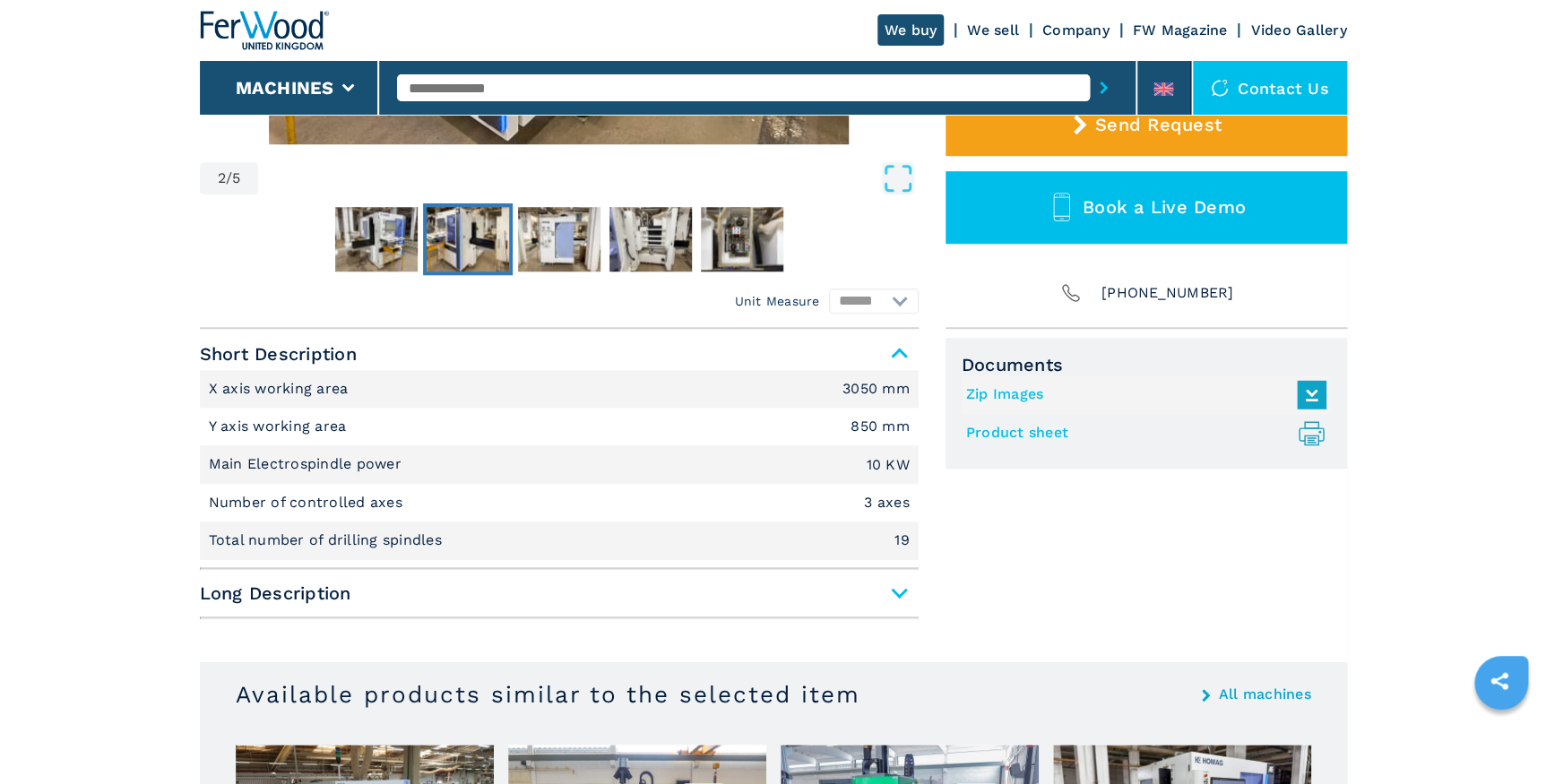
click at [895, 593] on span "Long Description" at bounding box center [558, 593] width 718 height 32
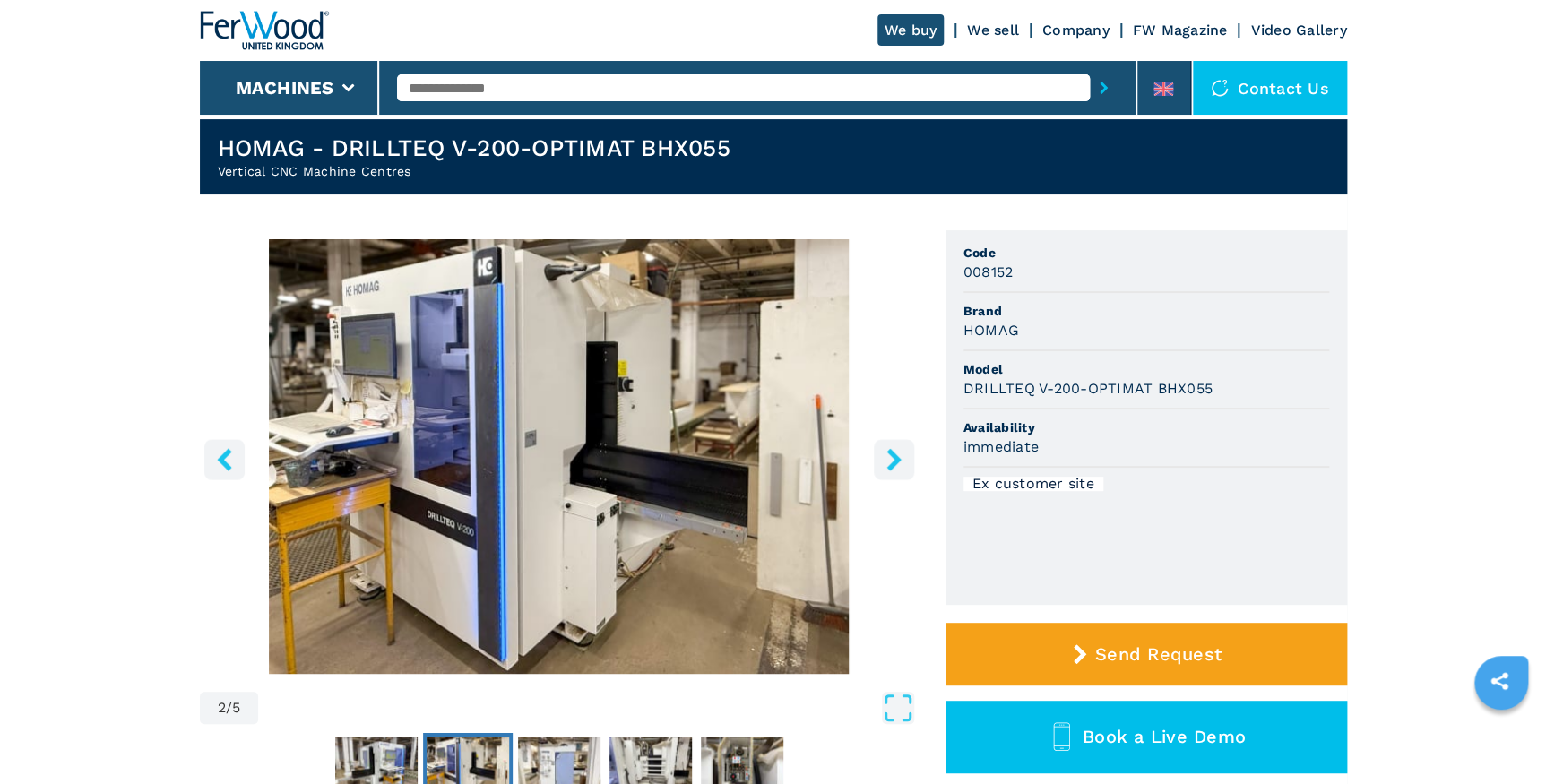
scroll to position [80, 0]
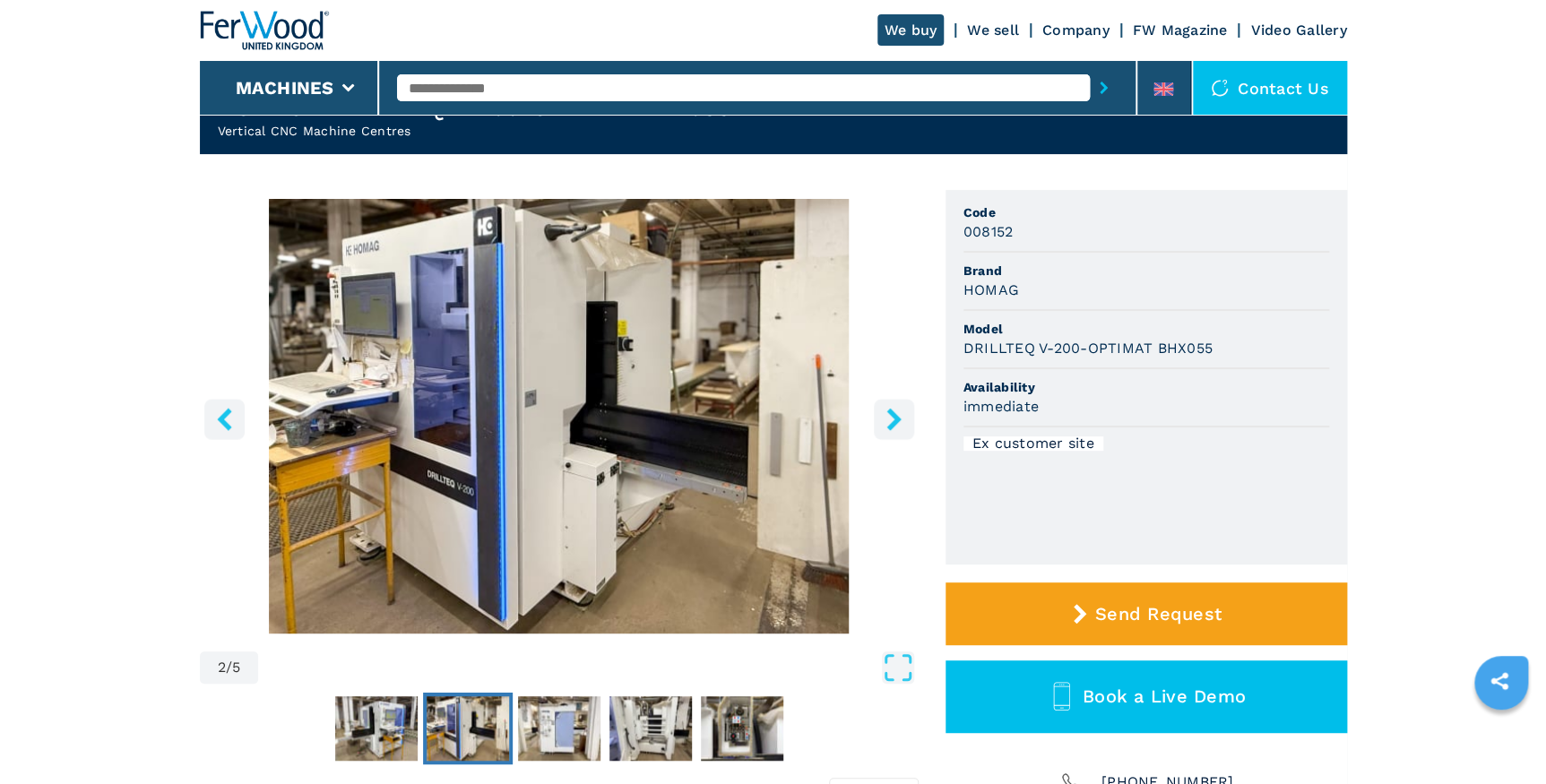
click at [893, 417] on icon "right-button" at bounding box center [893, 419] width 14 height 23
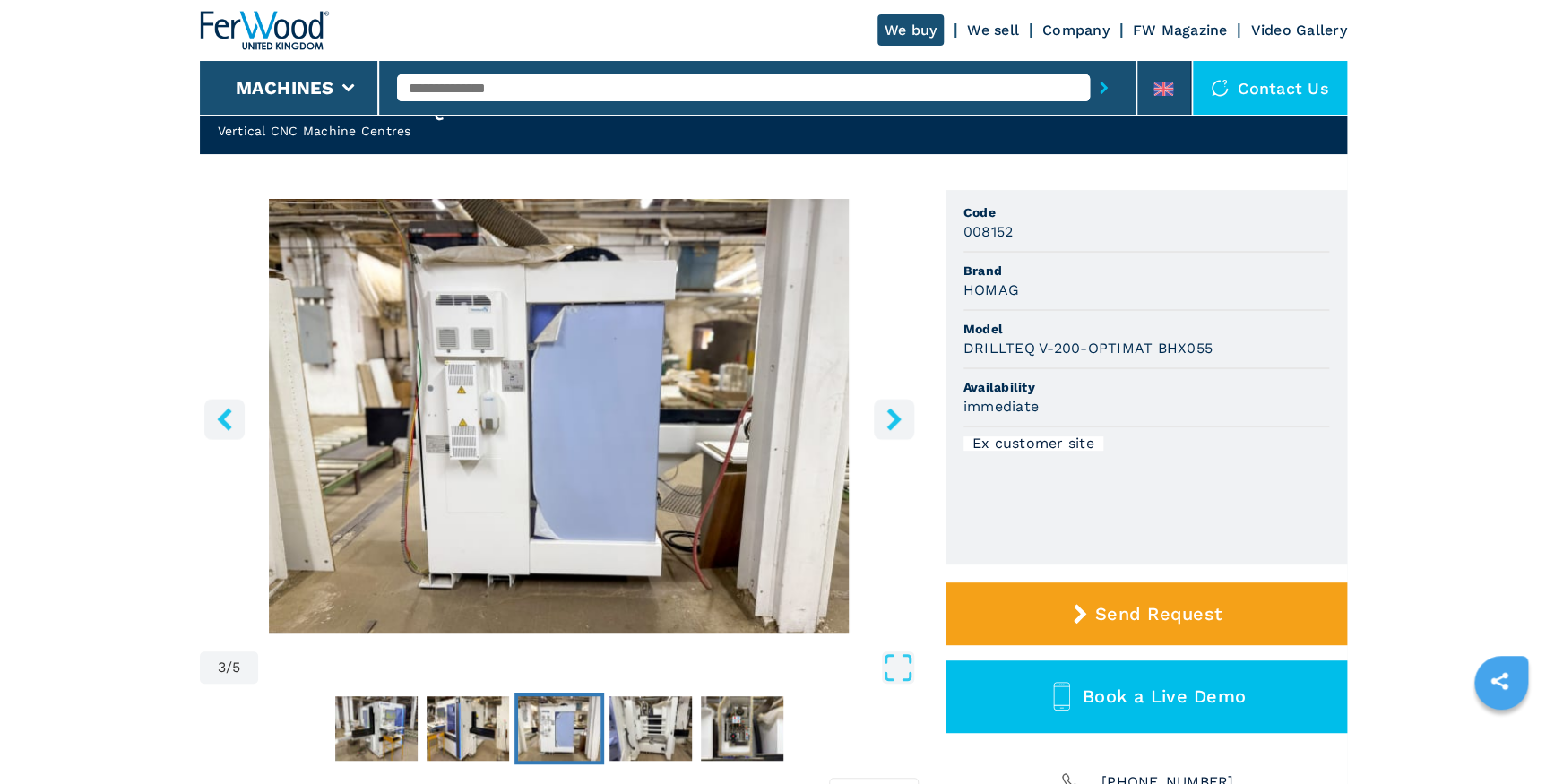
click at [893, 417] on icon "right-button" at bounding box center [893, 419] width 14 height 23
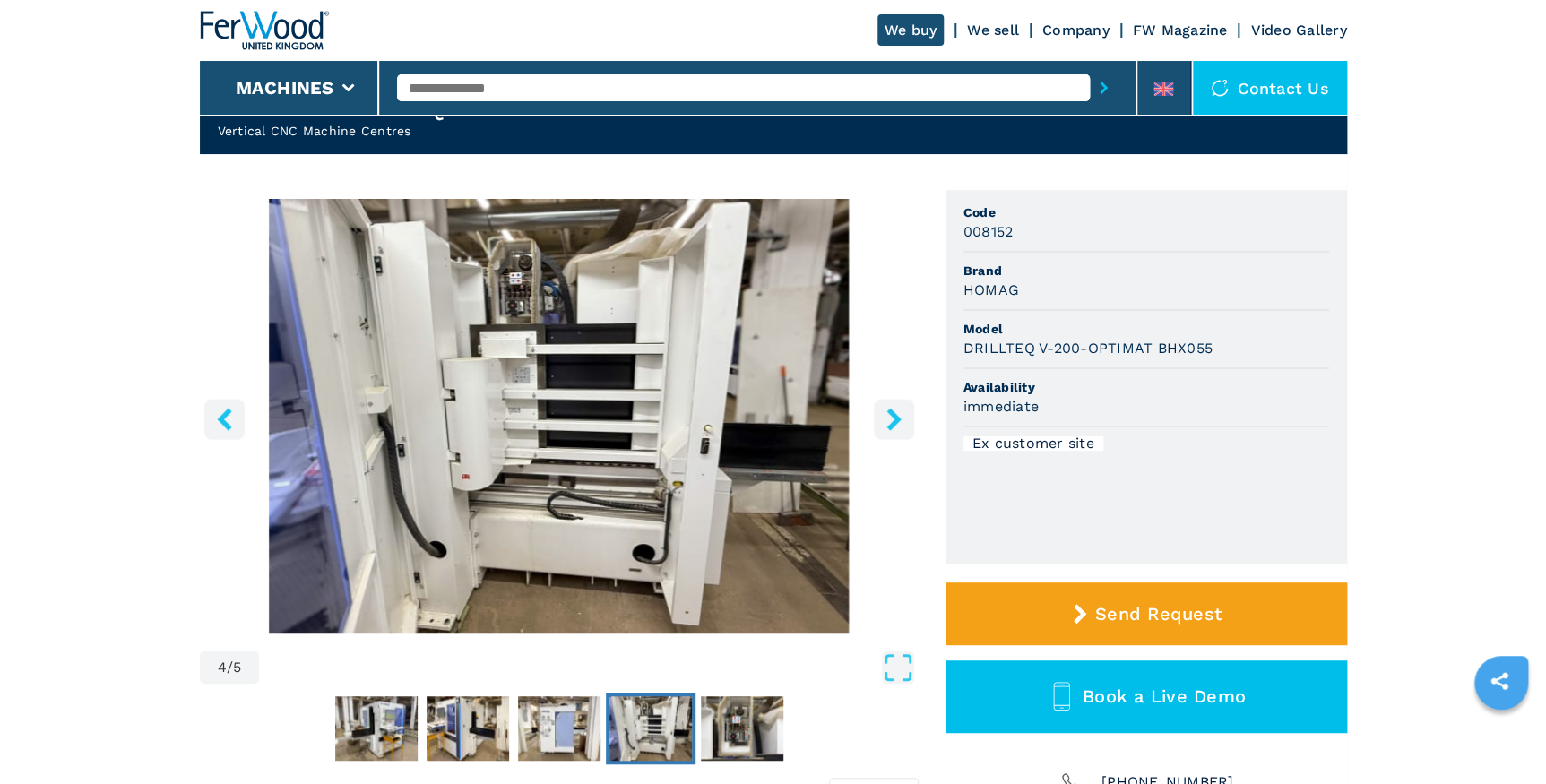
click at [893, 417] on icon "right-button" at bounding box center [893, 419] width 14 height 23
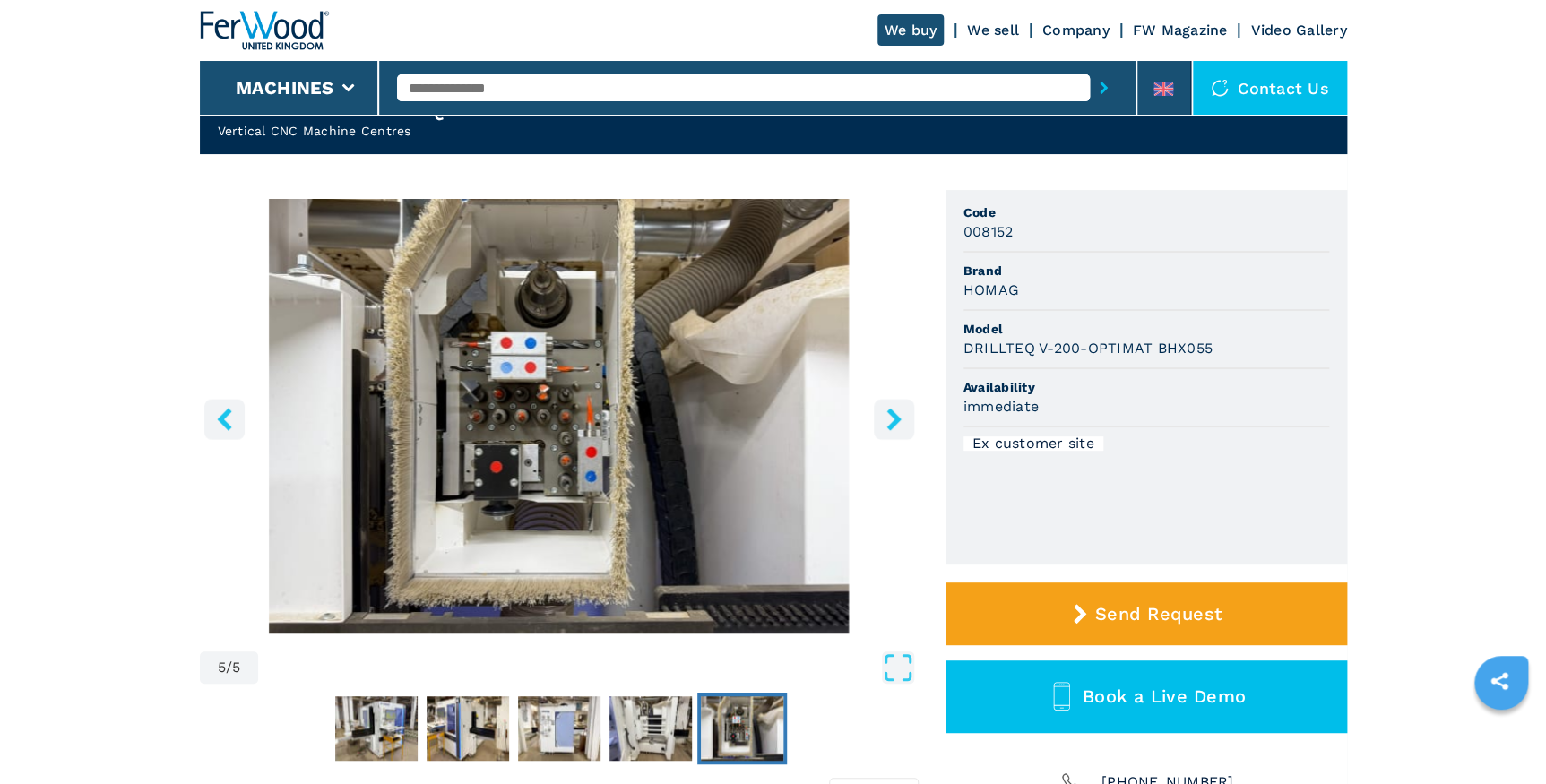
click at [893, 417] on icon "right-button" at bounding box center [893, 419] width 14 height 23
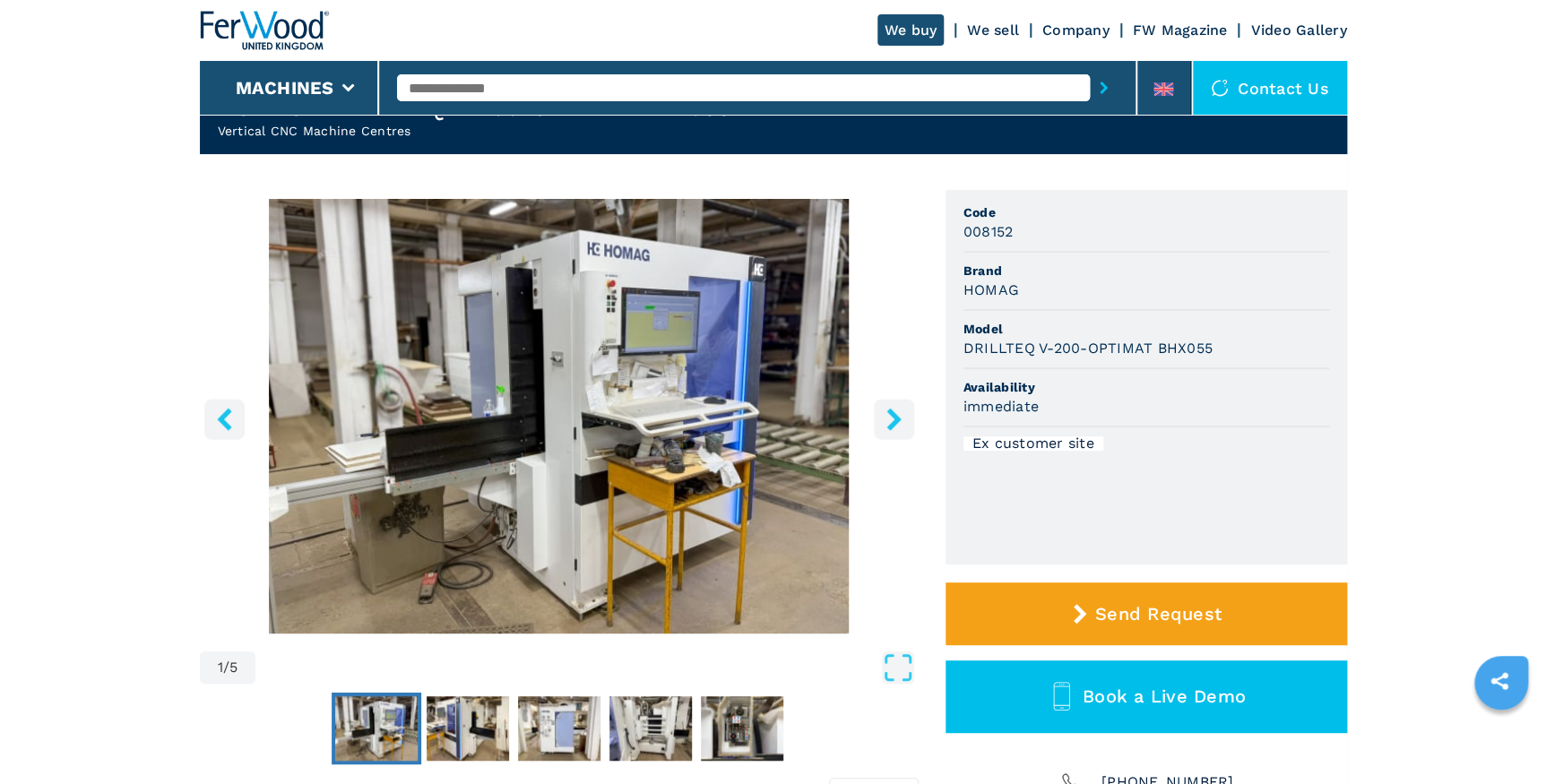
click at [215, 419] on icon "left-button" at bounding box center [224, 419] width 23 height 23
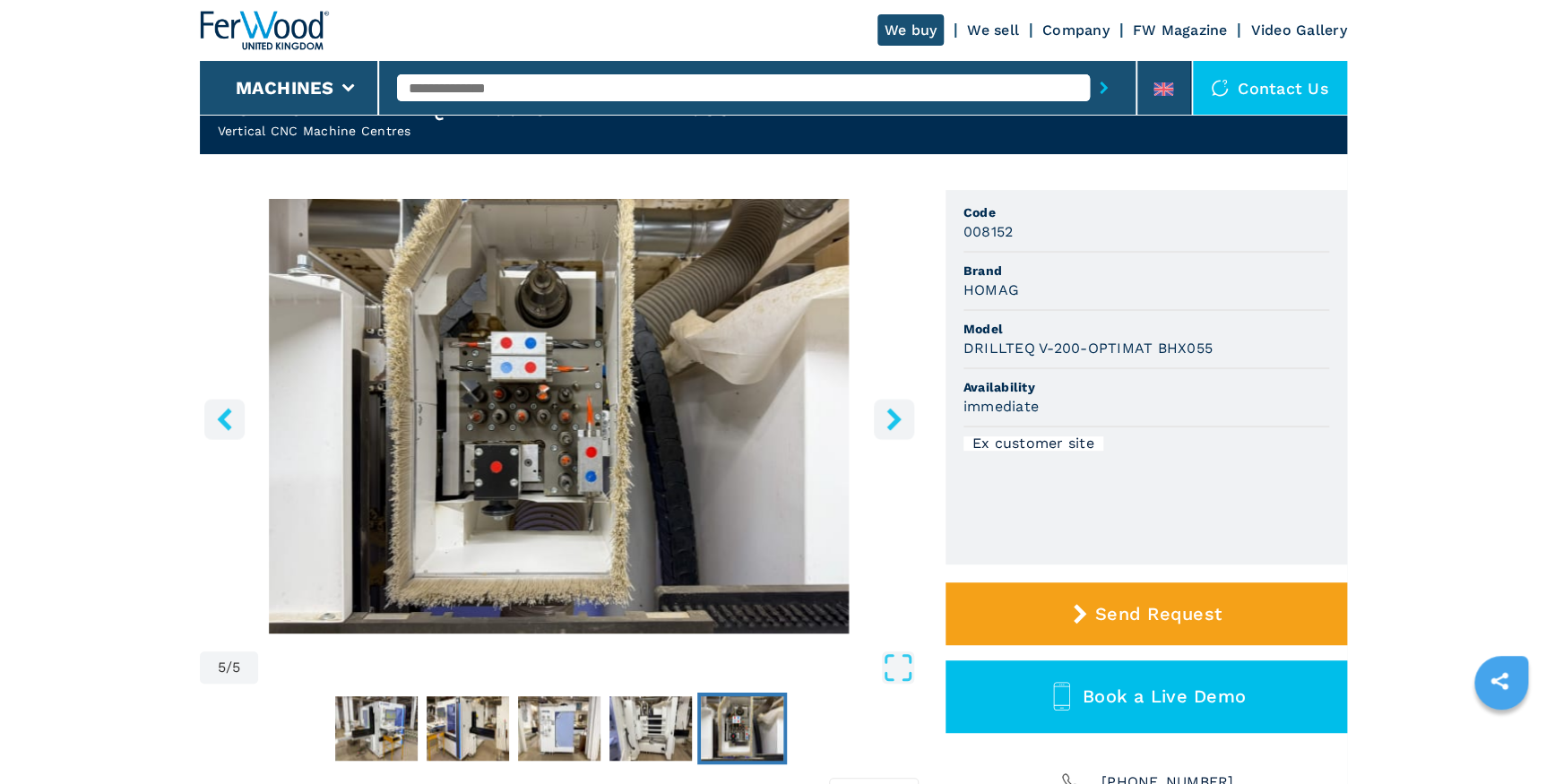
click at [885, 414] on icon "right-button" at bounding box center [894, 419] width 23 height 23
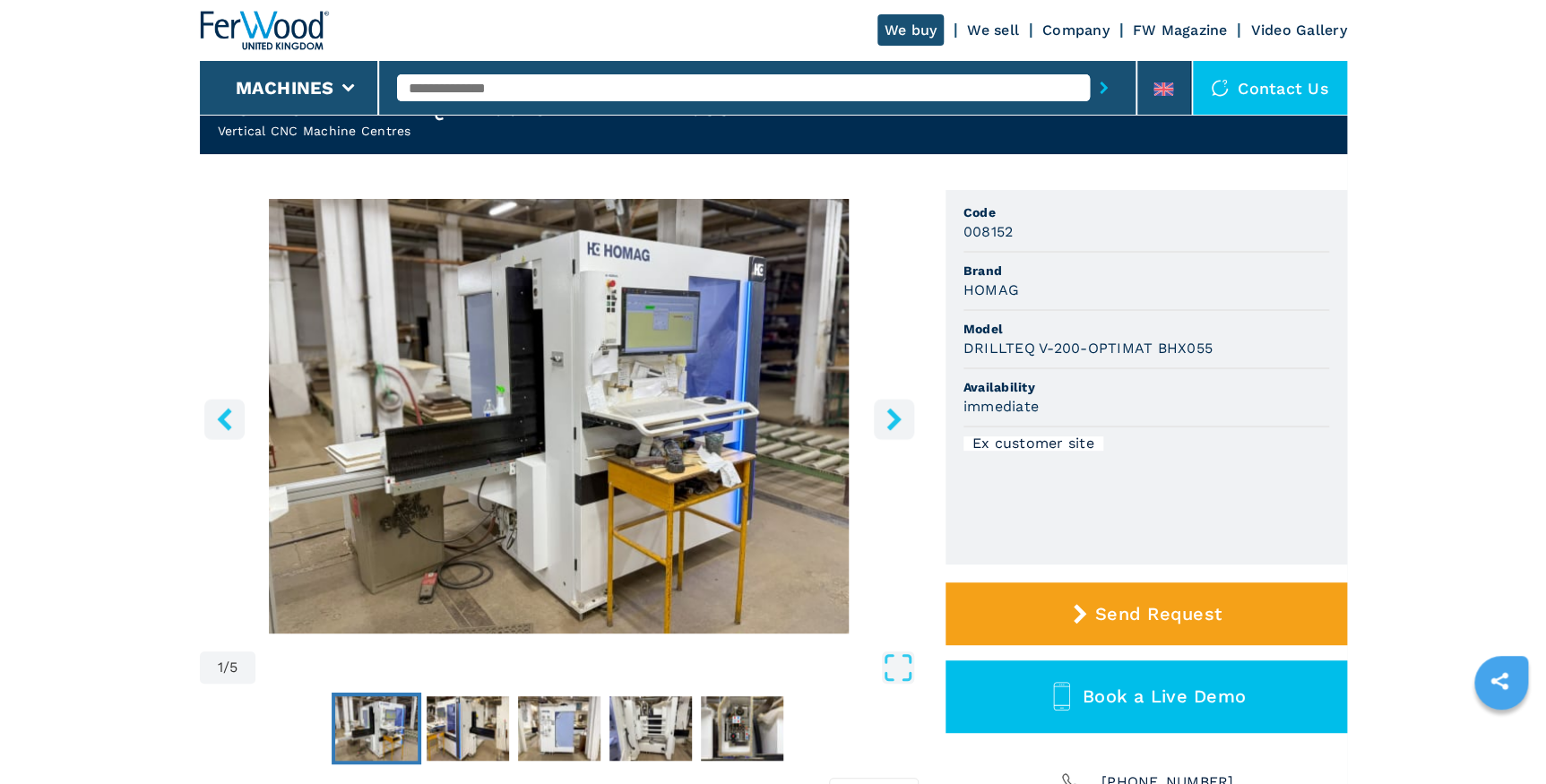
click at [885, 414] on icon "right-button" at bounding box center [894, 419] width 23 height 23
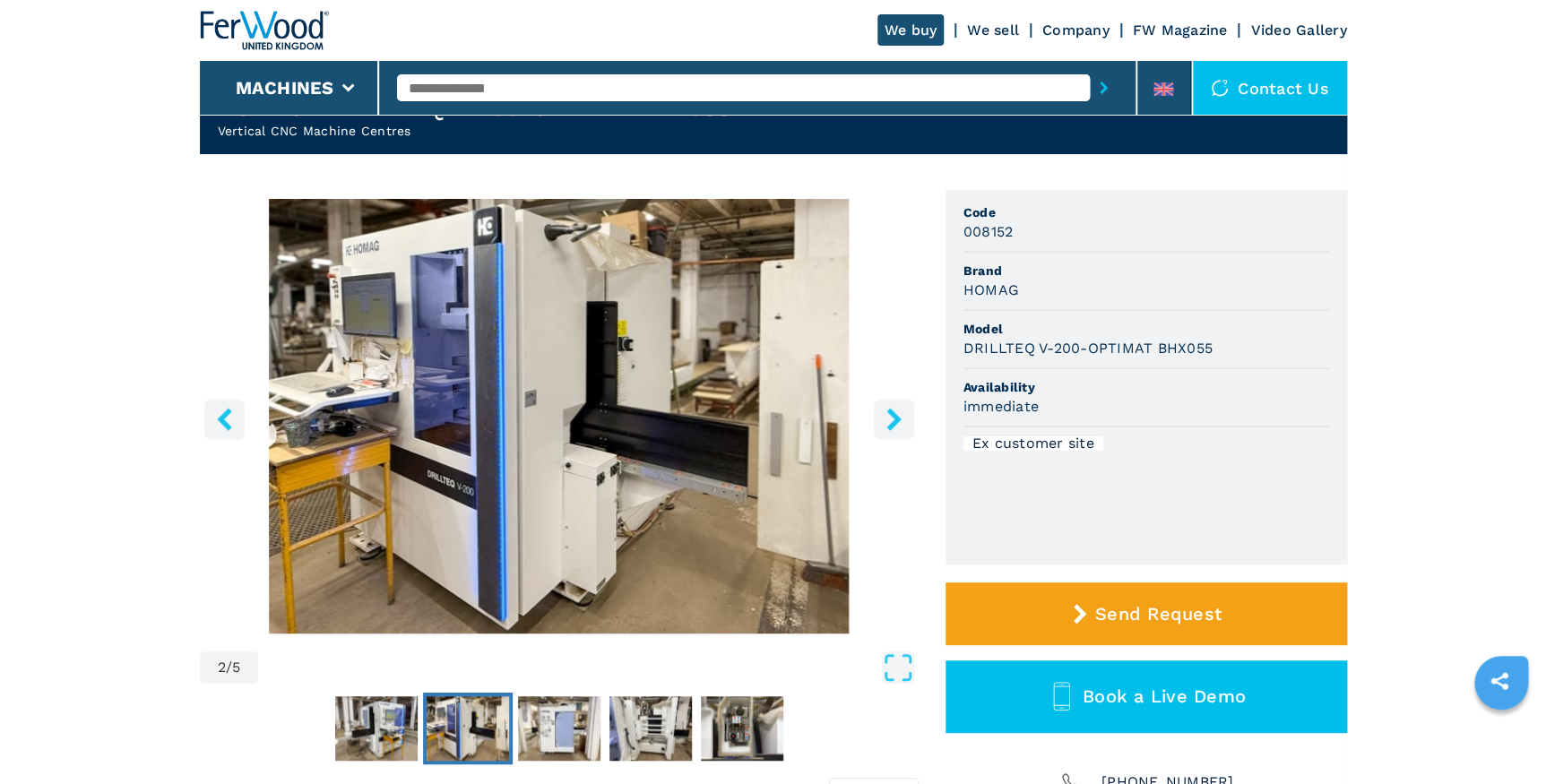
click at [885, 414] on icon "right-button" at bounding box center [894, 419] width 23 height 23
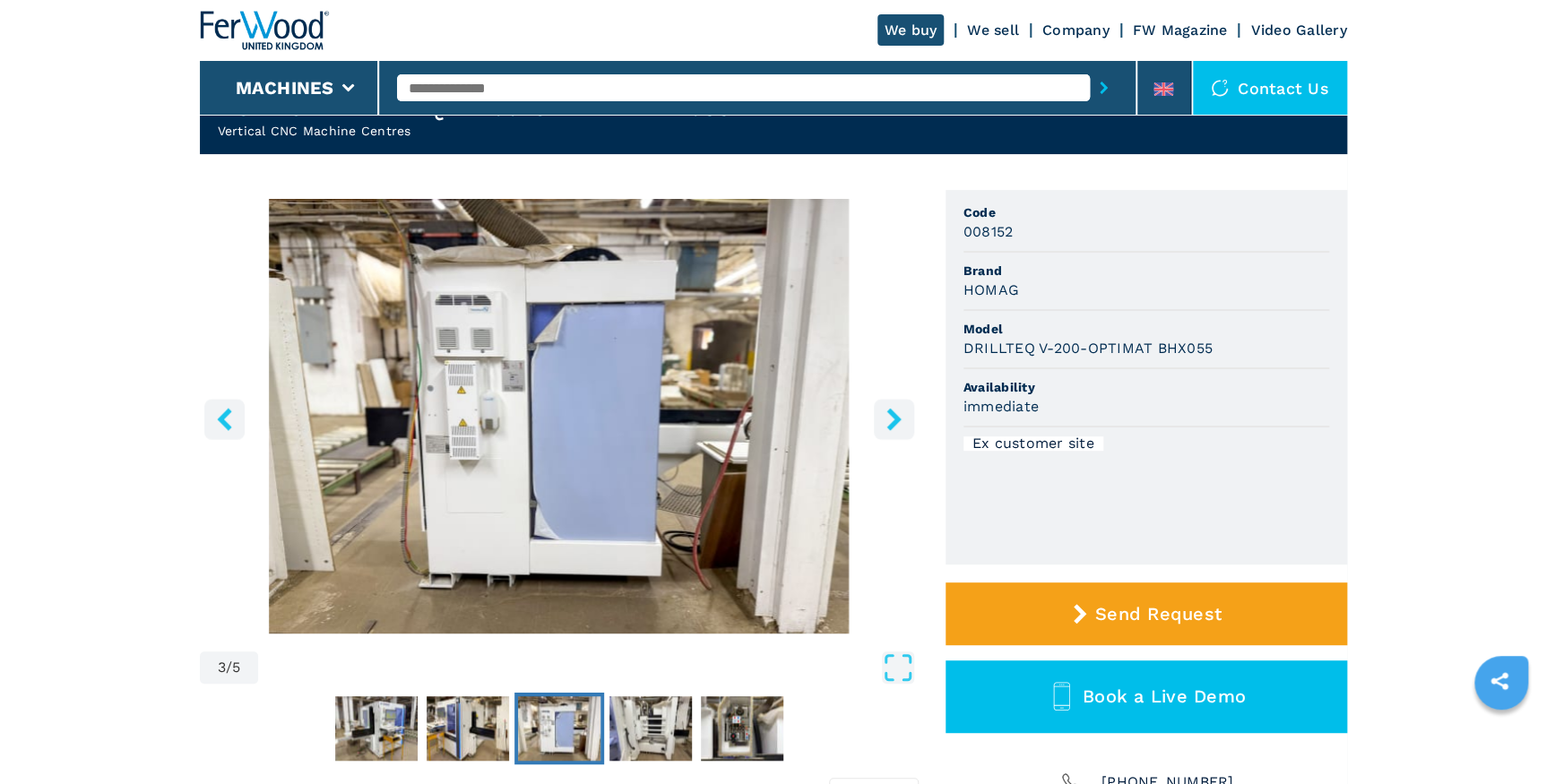
click at [885, 414] on icon "right-button" at bounding box center [894, 419] width 23 height 23
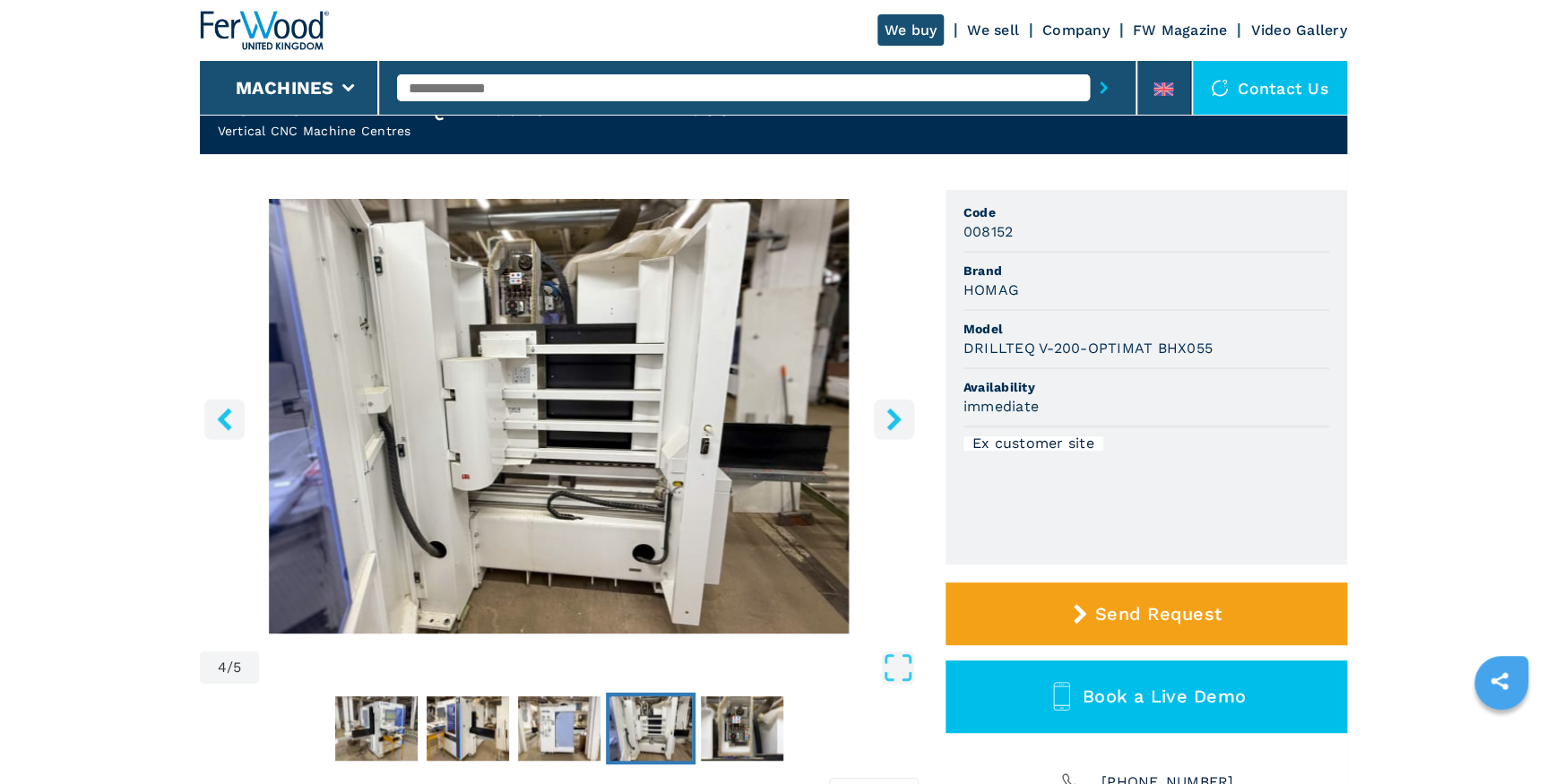
click at [885, 414] on icon "right-button" at bounding box center [894, 419] width 23 height 23
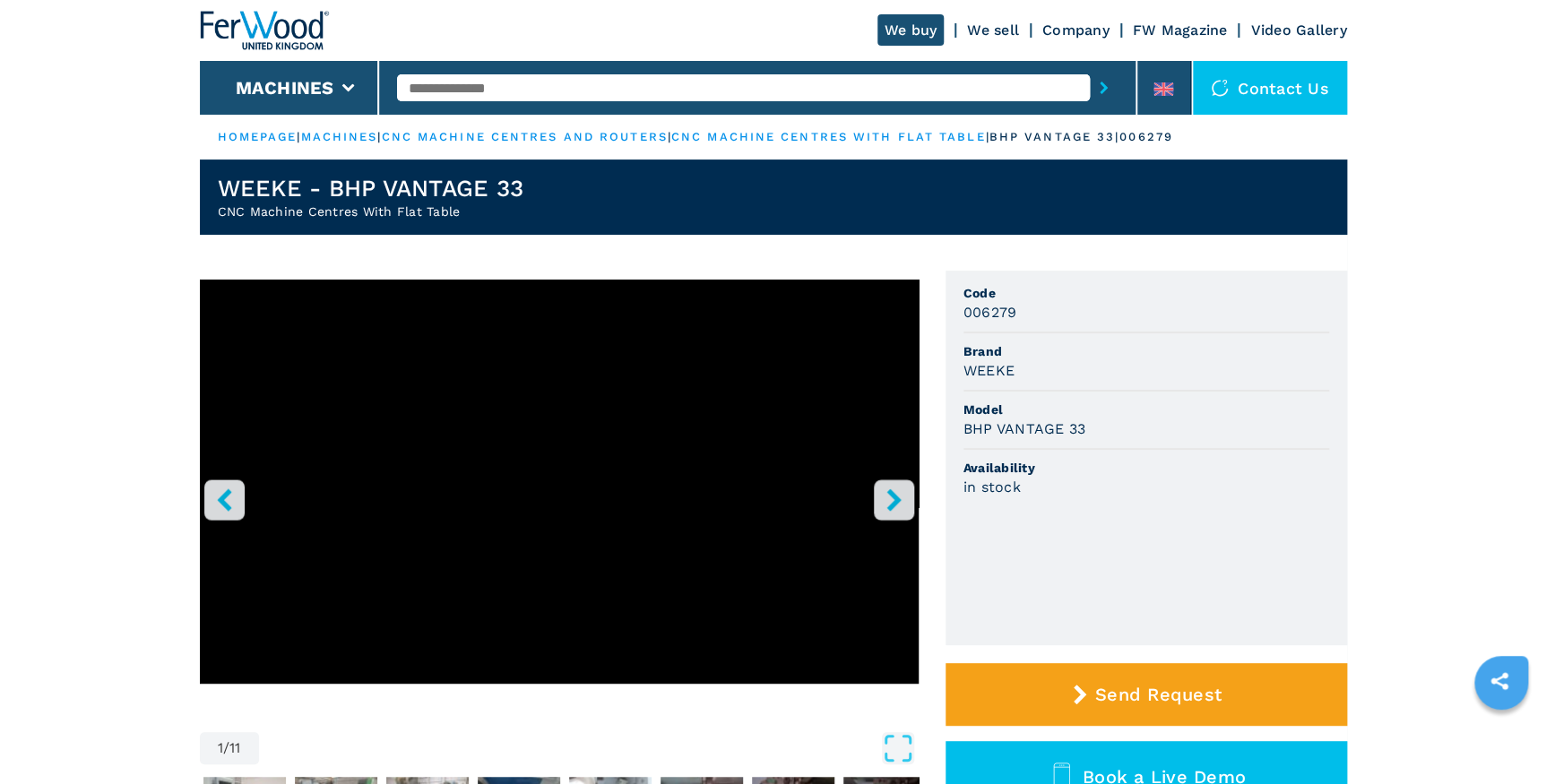
click at [902, 504] on icon "right-button" at bounding box center [894, 499] width 23 height 23
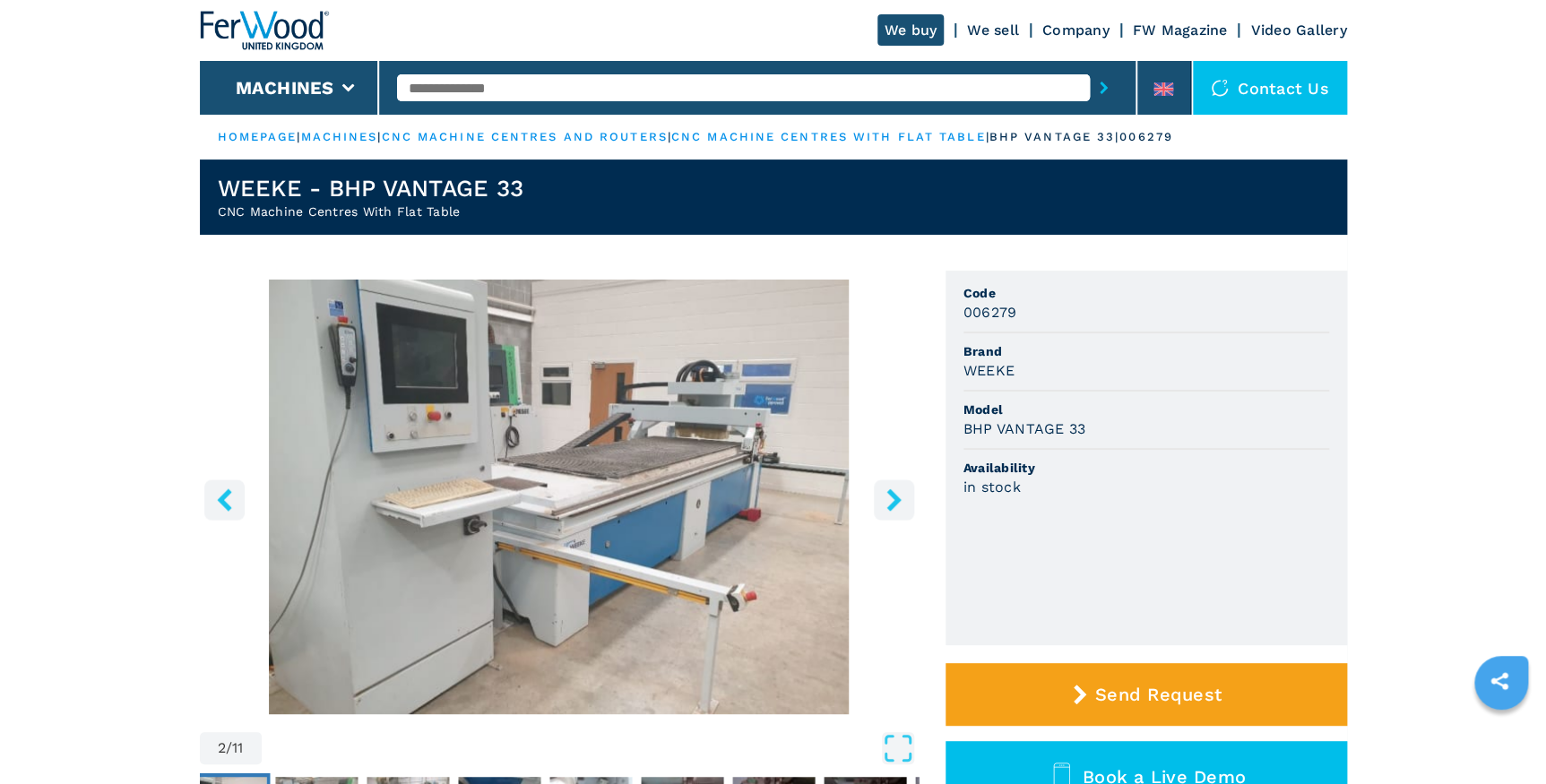
click at [902, 504] on icon "right-button" at bounding box center [894, 499] width 23 height 23
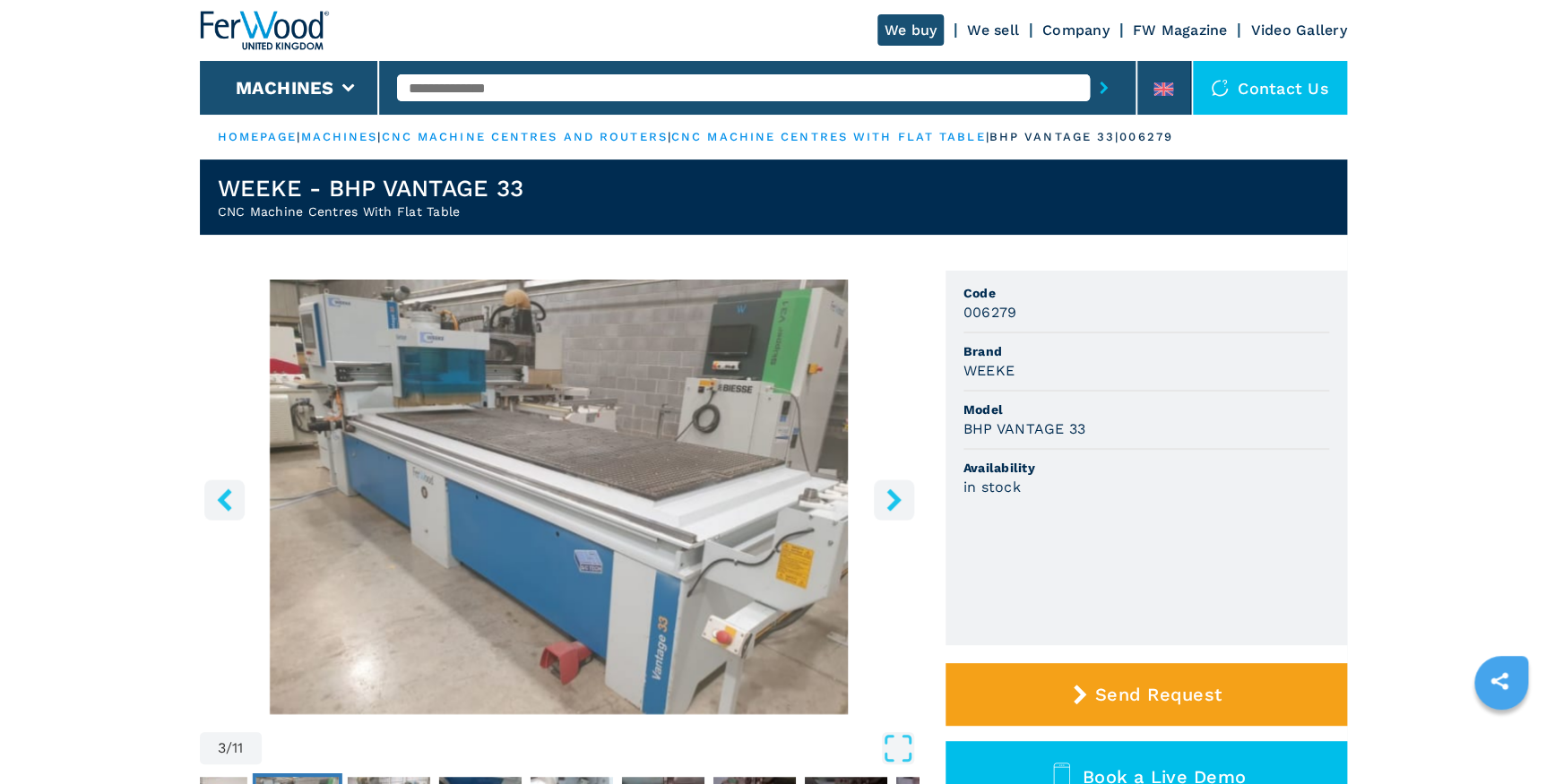
click at [902, 504] on icon "right-button" at bounding box center [894, 499] width 23 height 23
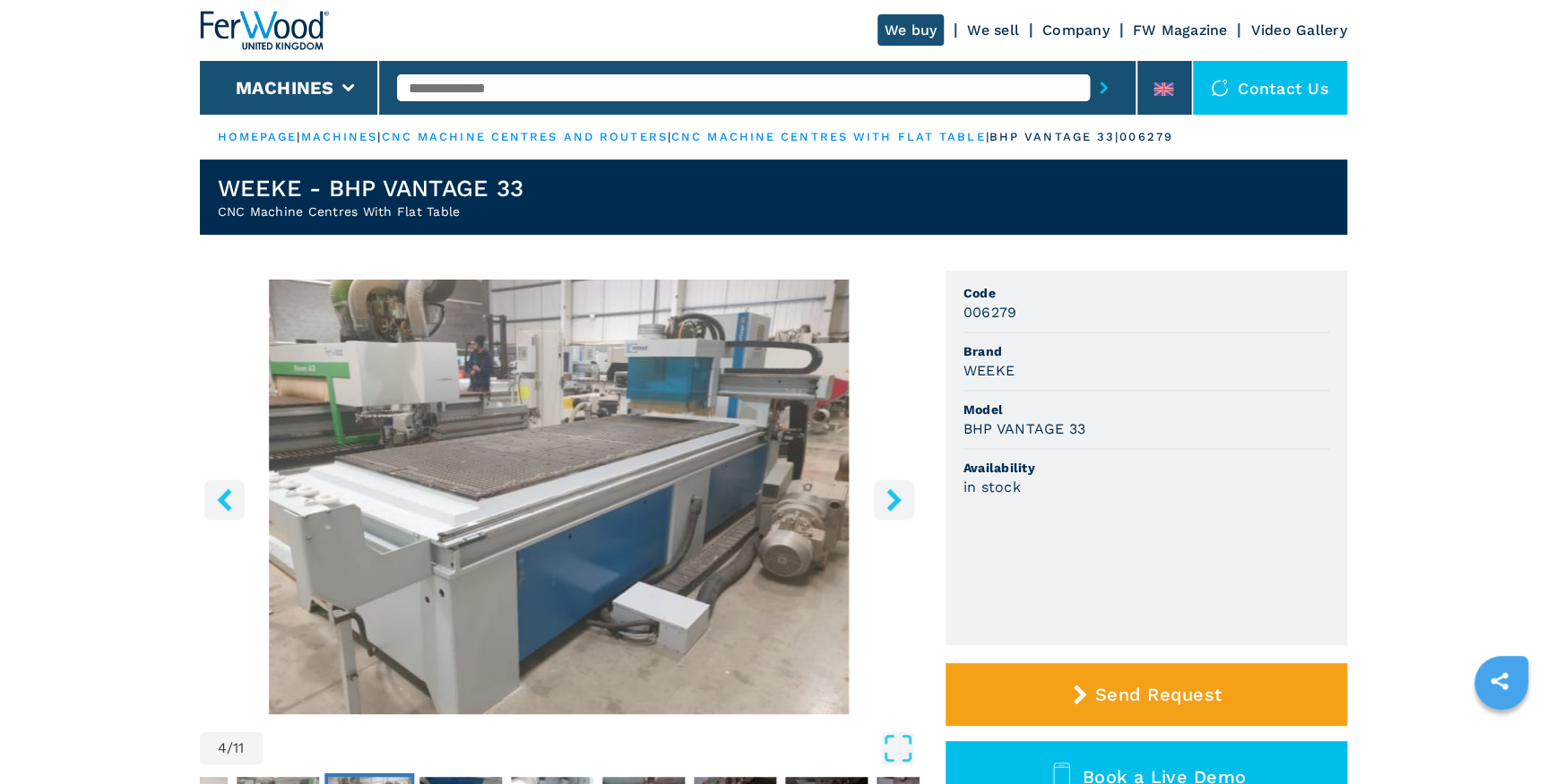
click at [902, 504] on icon "right-button" at bounding box center [894, 499] width 23 height 23
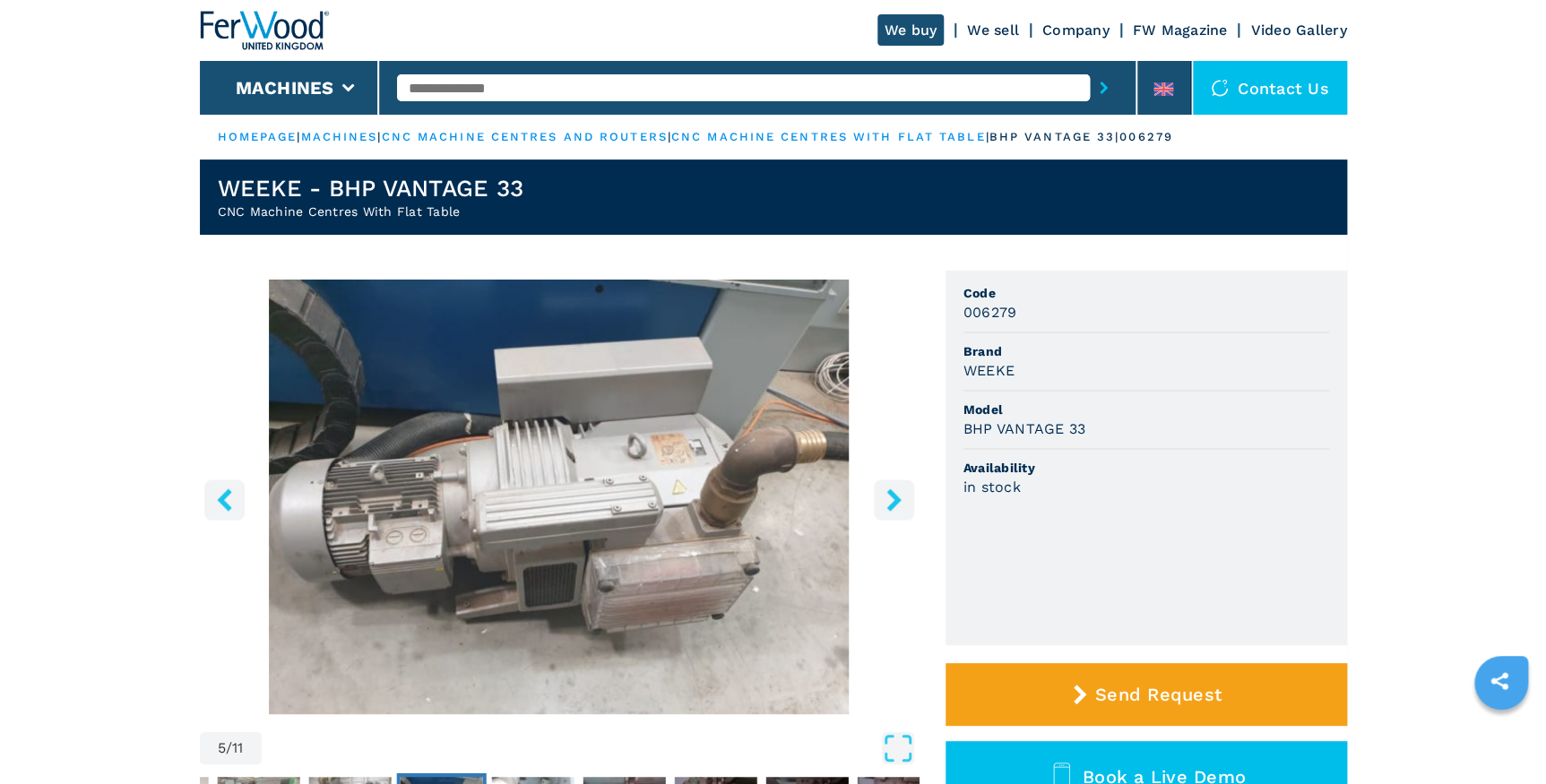
click at [902, 504] on icon "right-button" at bounding box center [894, 499] width 23 height 23
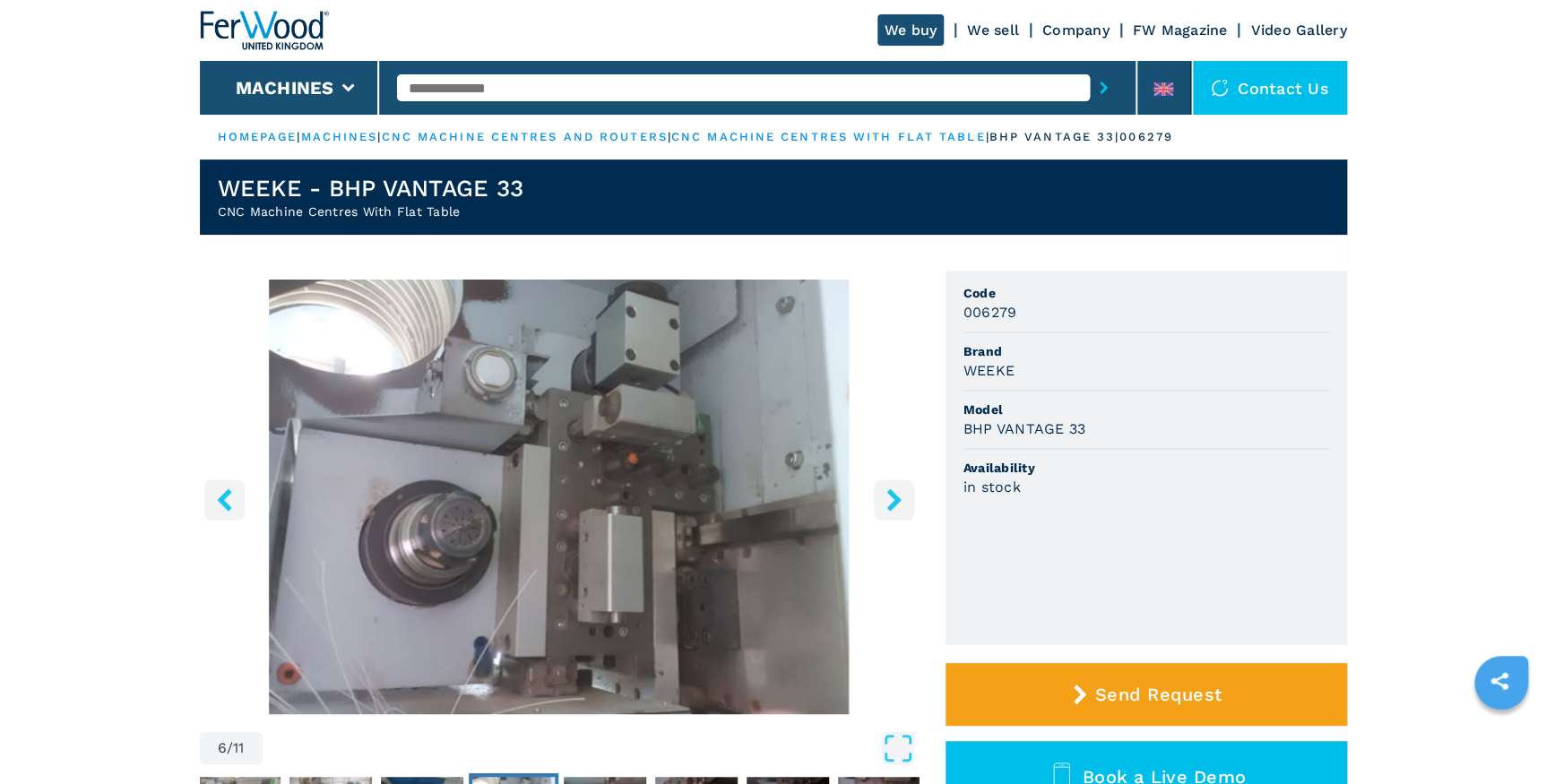
click at [902, 504] on icon "right-button" at bounding box center [894, 499] width 23 height 23
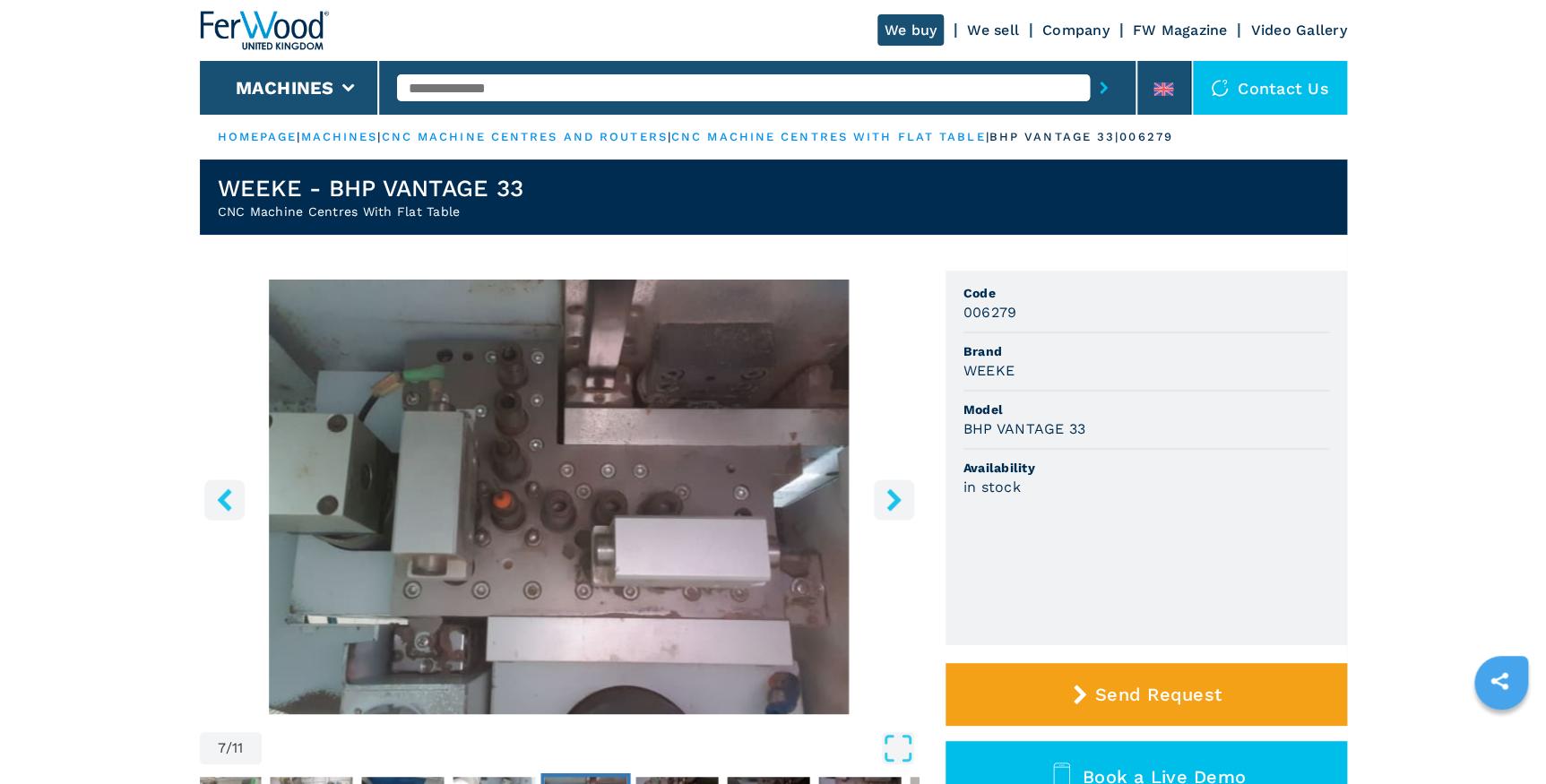
click at [902, 504] on icon "right-button" at bounding box center [894, 499] width 23 height 23
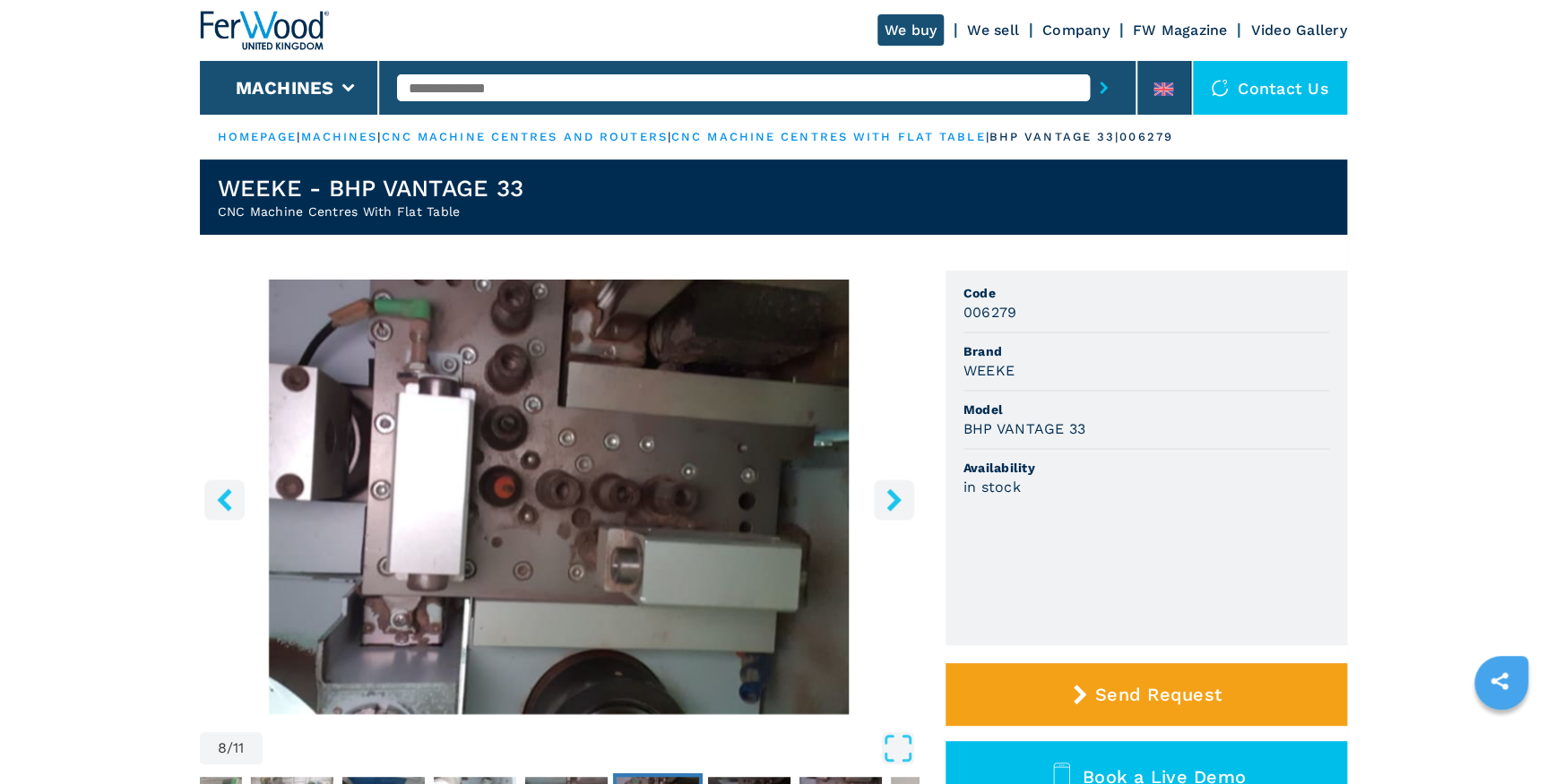
click at [902, 504] on icon "right-button" at bounding box center [894, 499] width 23 height 23
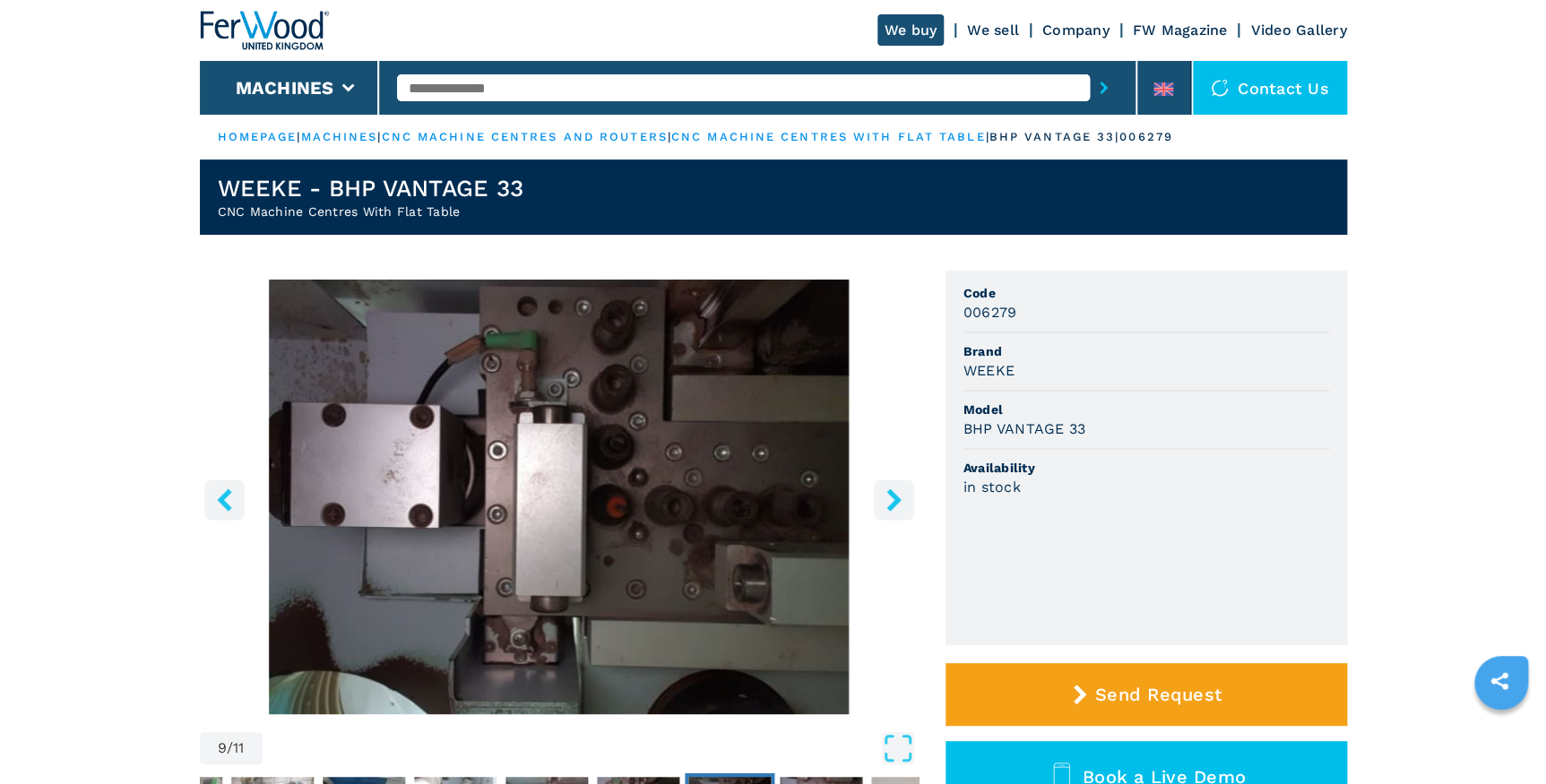
click at [902, 504] on icon "right-button" at bounding box center [894, 499] width 23 height 23
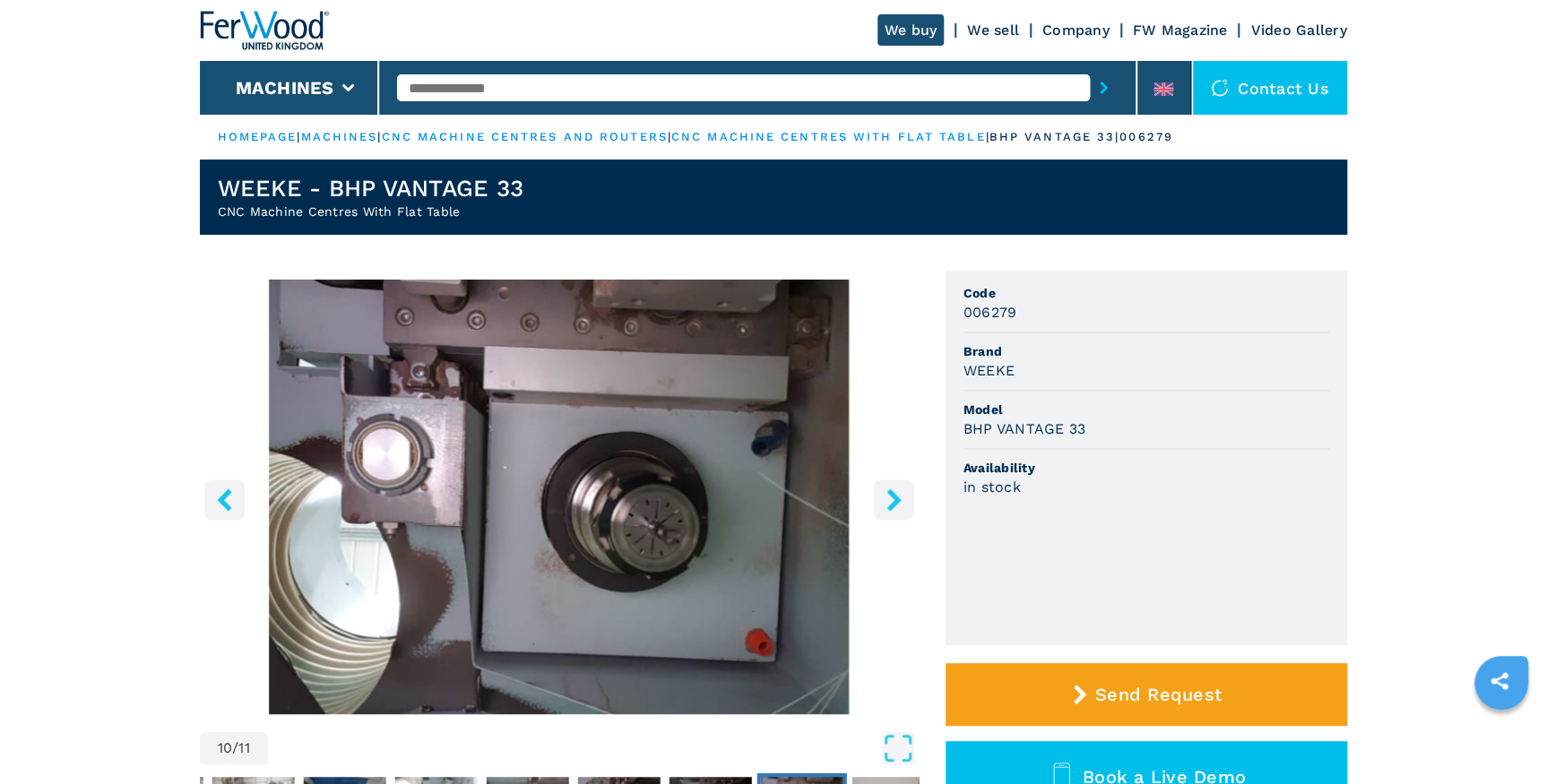
click at [902, 504] on icon "right-button" at bounding box center [894, 499] width 23 height 23
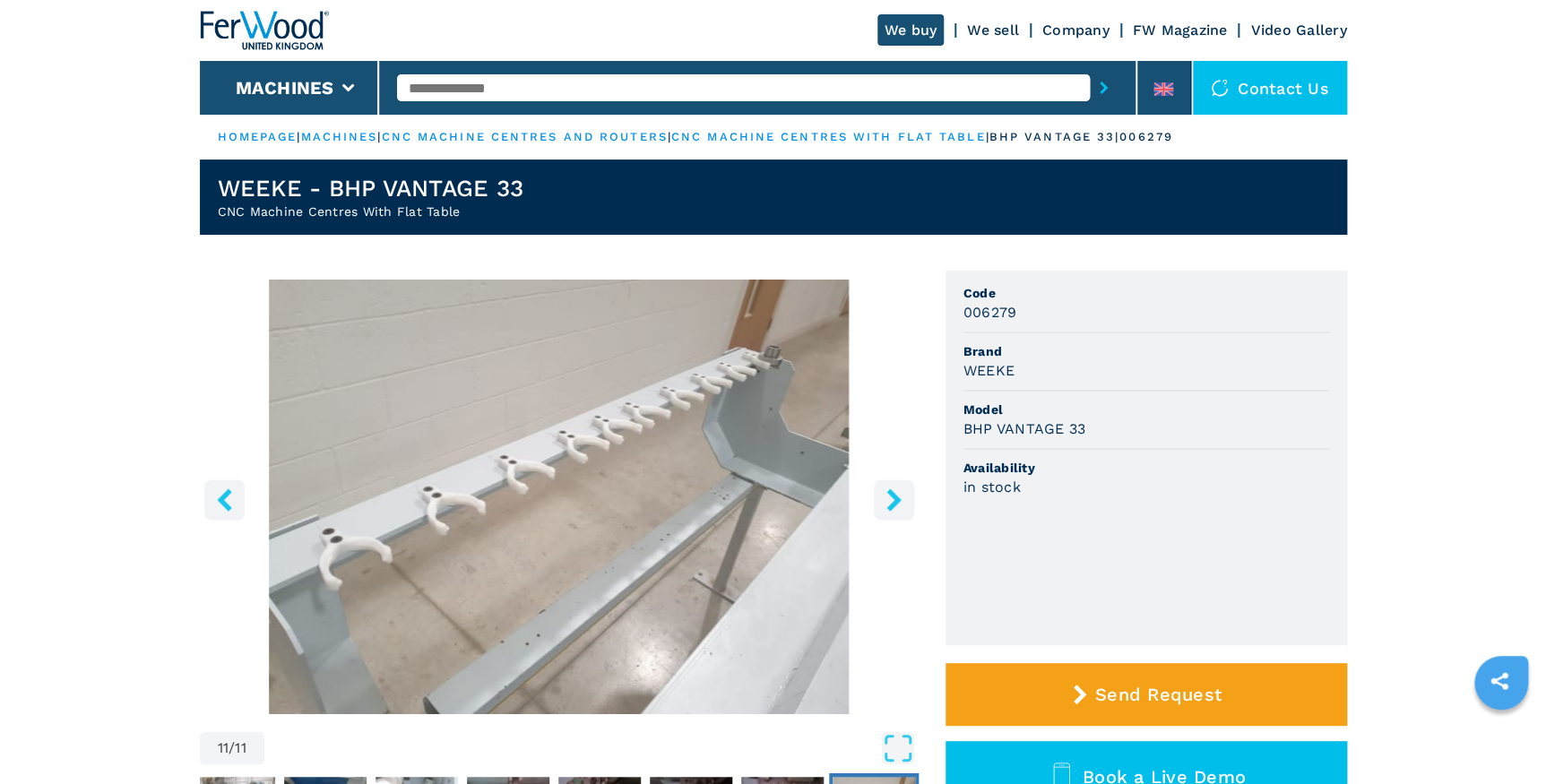
click at [902, 504] on icon "right-button" at bounding box center [894, 499] width 23 height 23
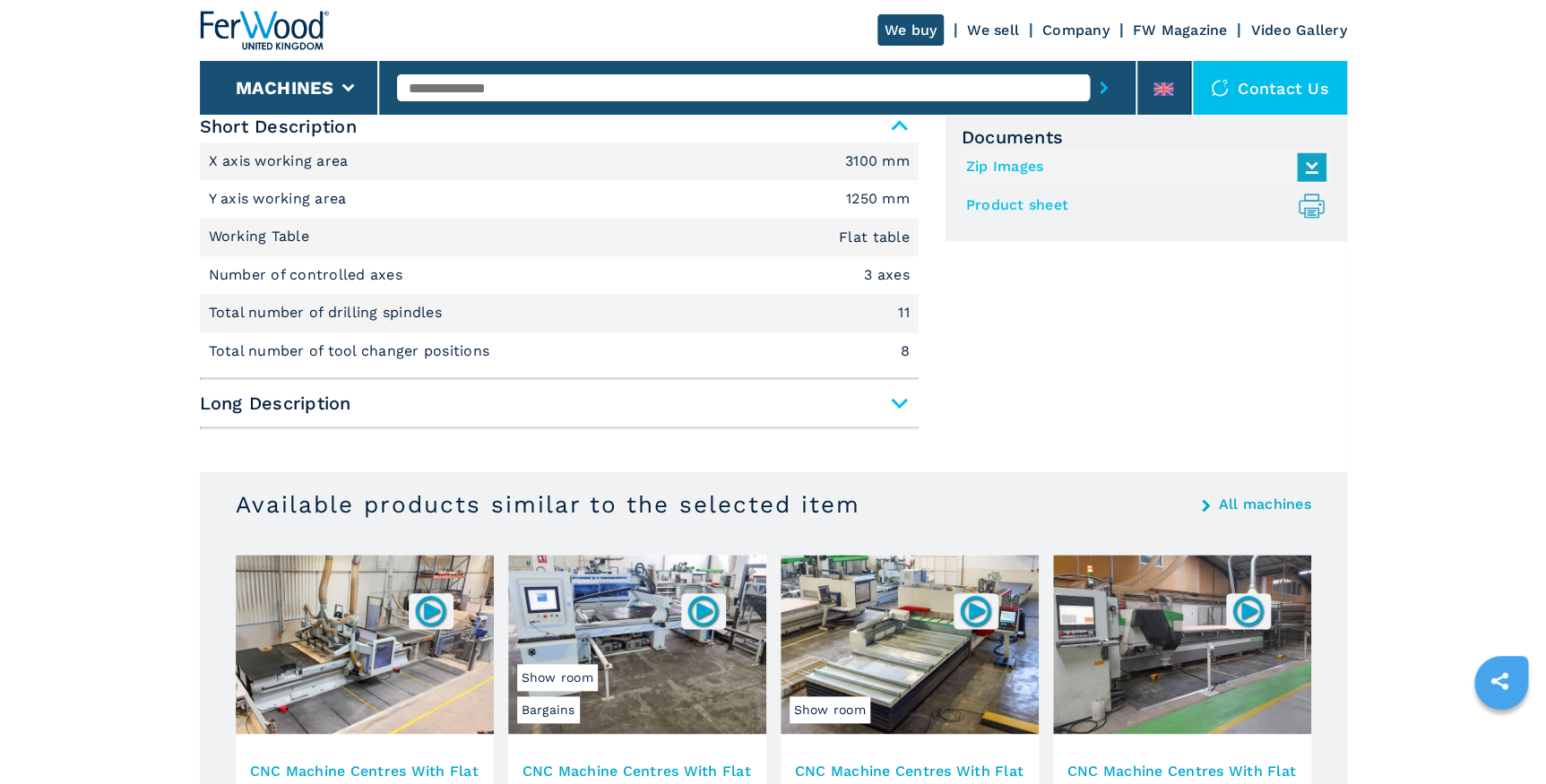
scroll to position [814, 0]
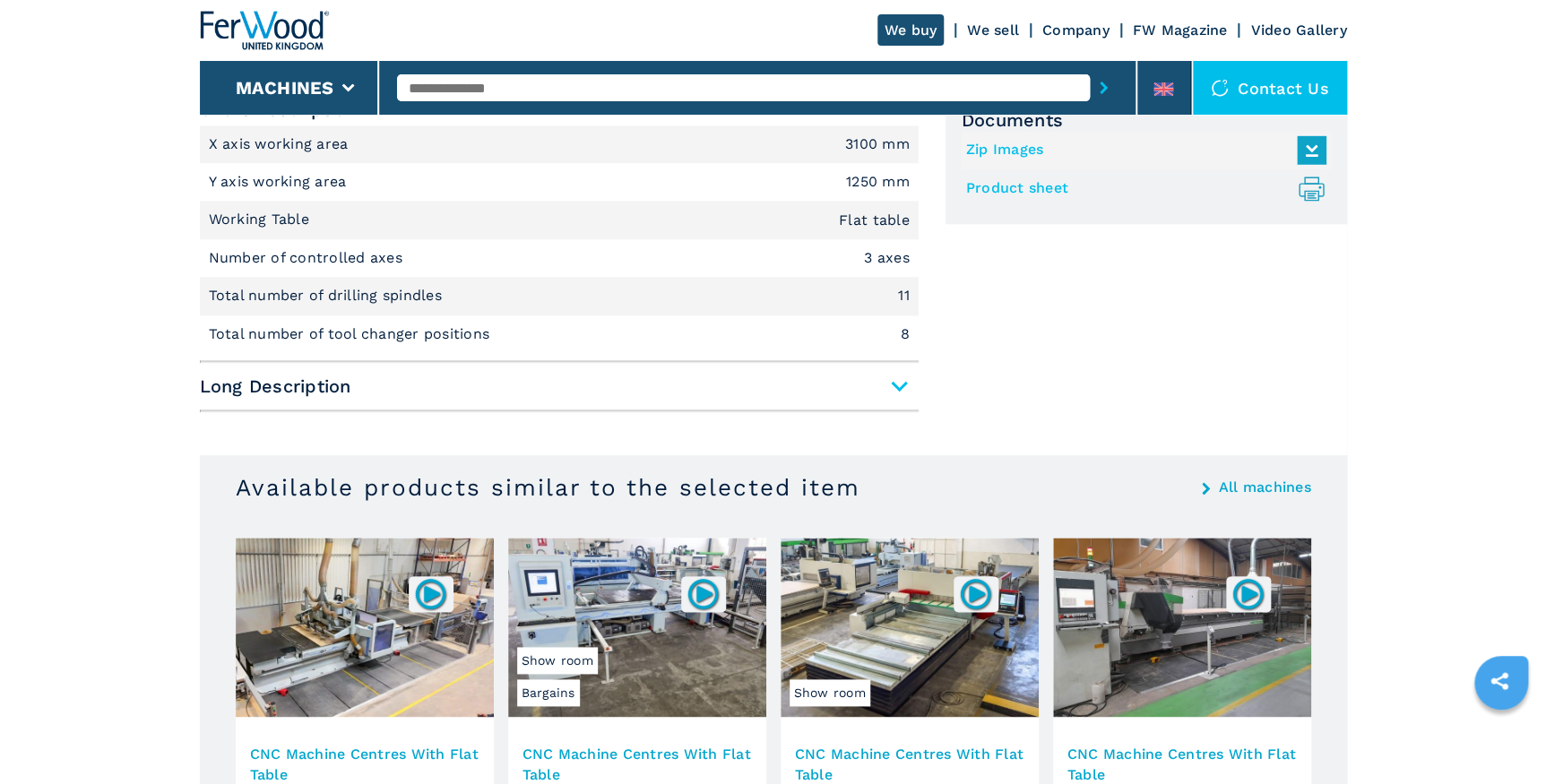
click at [899, 384] on span "Long Description" at bounding box center [558, 386] width 718 height 32
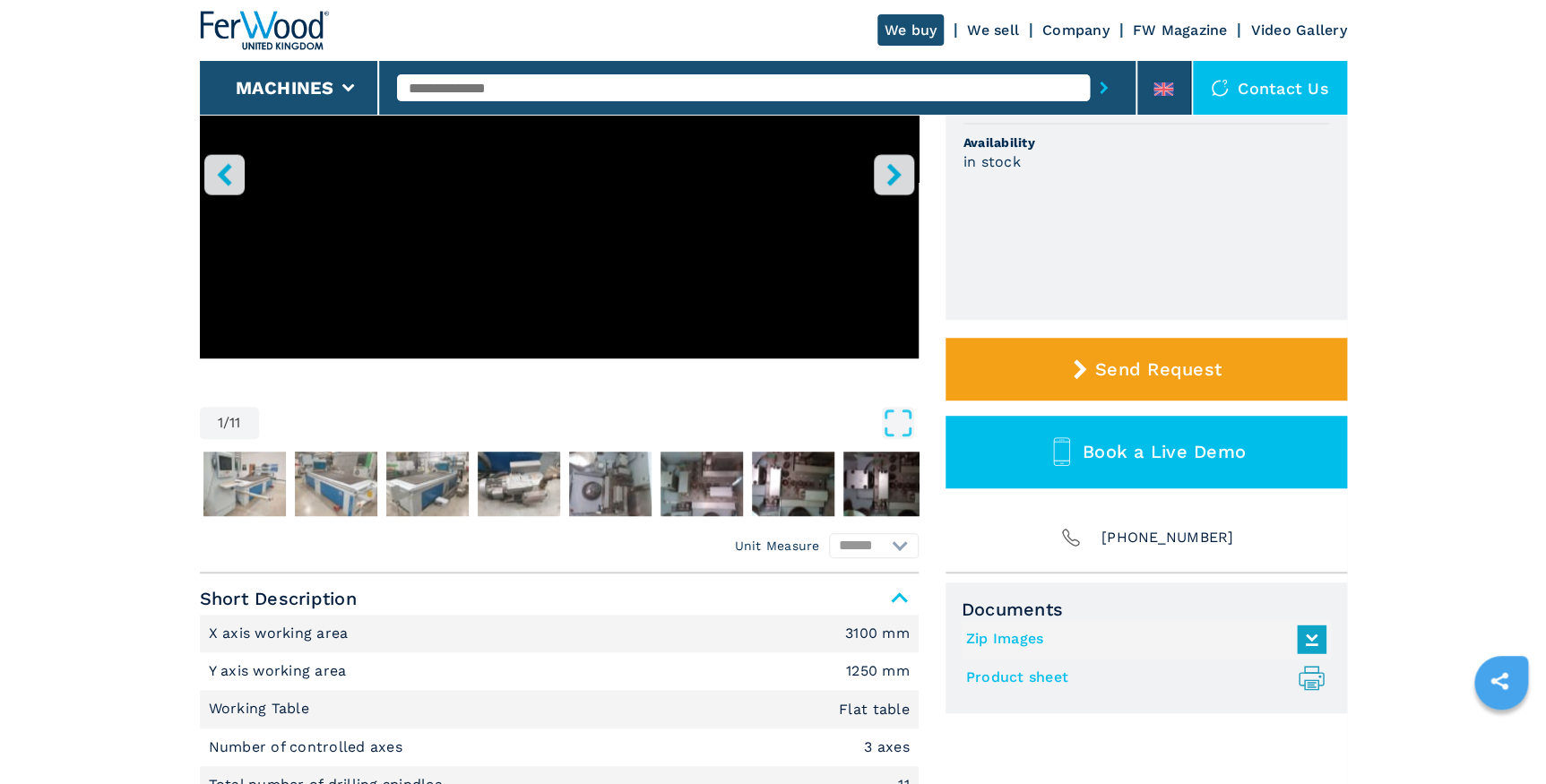
scroll to position [0, 0]
